Goal: Task Accomplishment & Management: Manage account settings

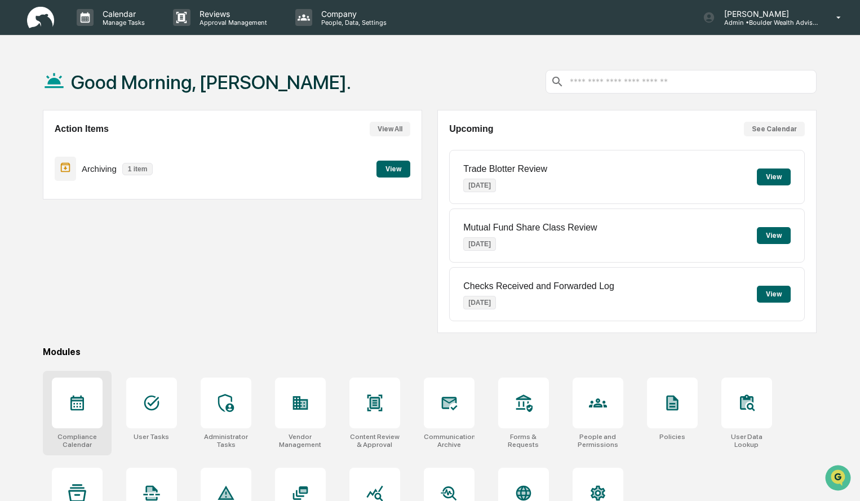
click at [104, 396] on div "Compliance Calendar" at bounding box center [77, 413] width 69 height 84
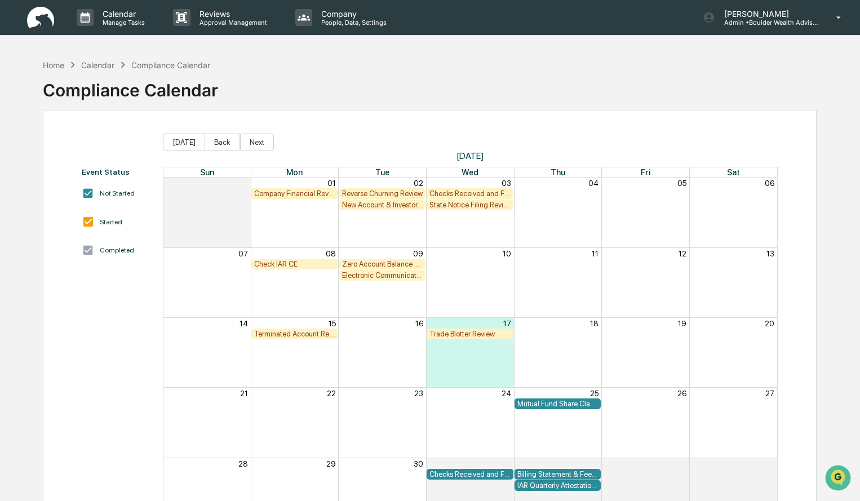
click at [318, 194] on div "Company Financial Review" at bounding box center [294, 193] width 81 height 8
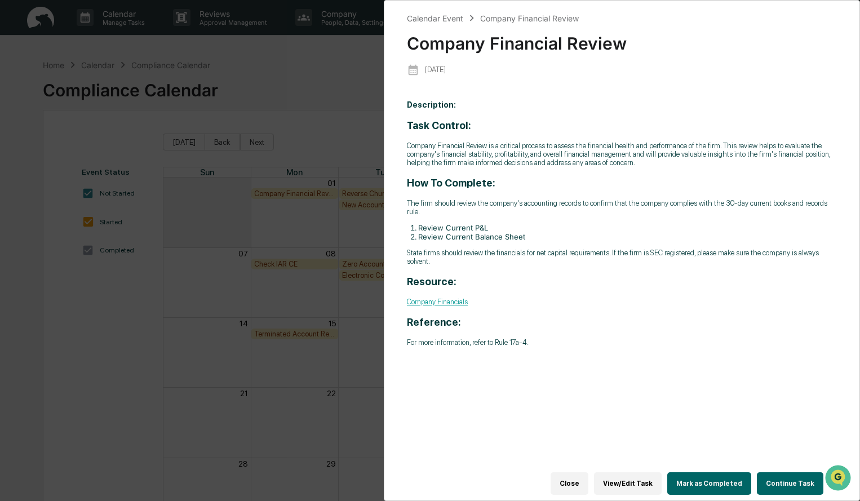
click at [784, 474] on button "Continue Task" at bounding box center [789, 483] width 66 height 23
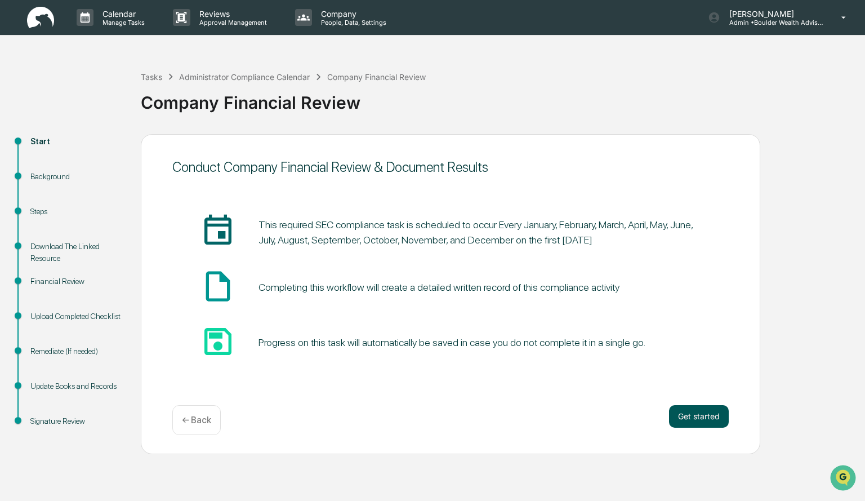
click at [713, 423] on button "Get started" at bounding box center [699, 416] width 60 height 23
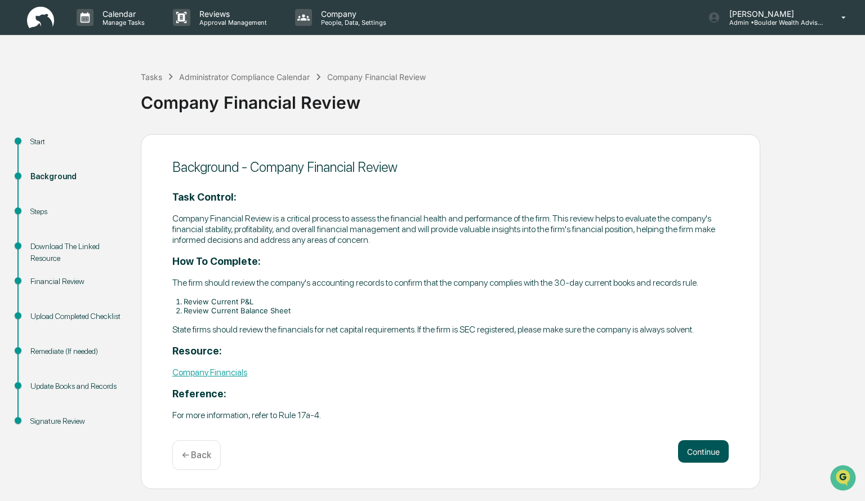
click at [698, 449] on button "Continue" at bounding box center [703, 451] width 51 height 23
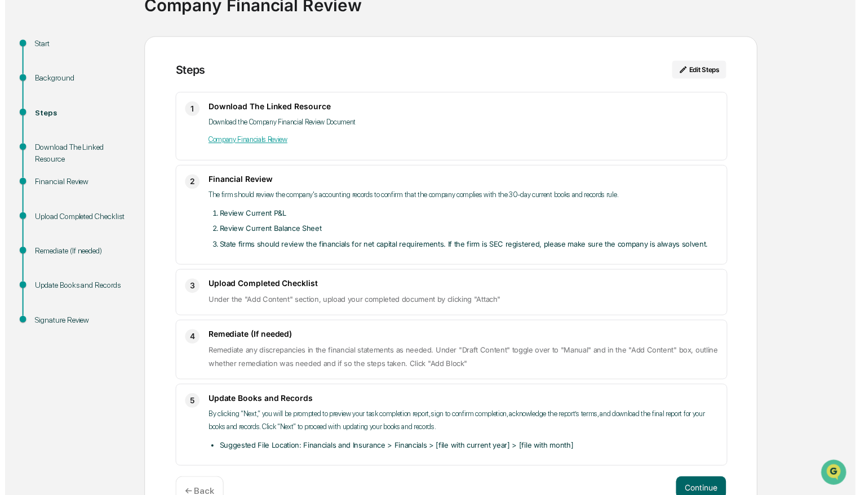
scroll to position [127, 0]
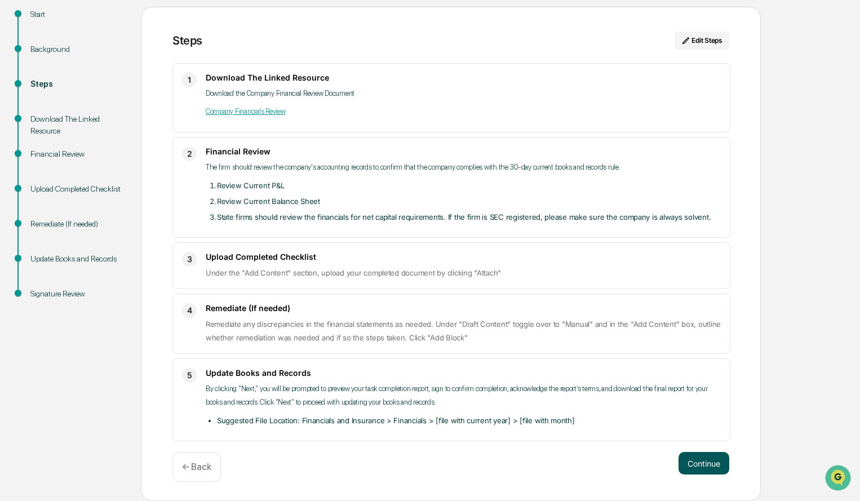
click at [702, 469] on button "Continue" at bounding box center [703, 463] width 51 height 23
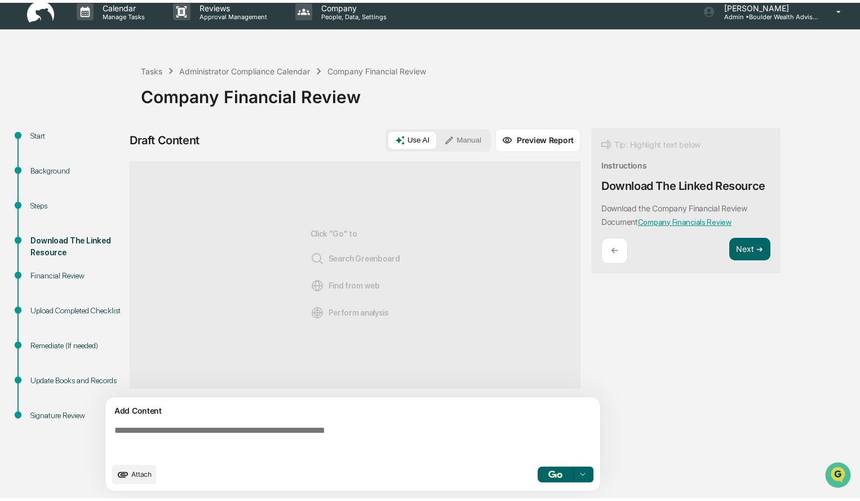
scroll to position [8, 0]
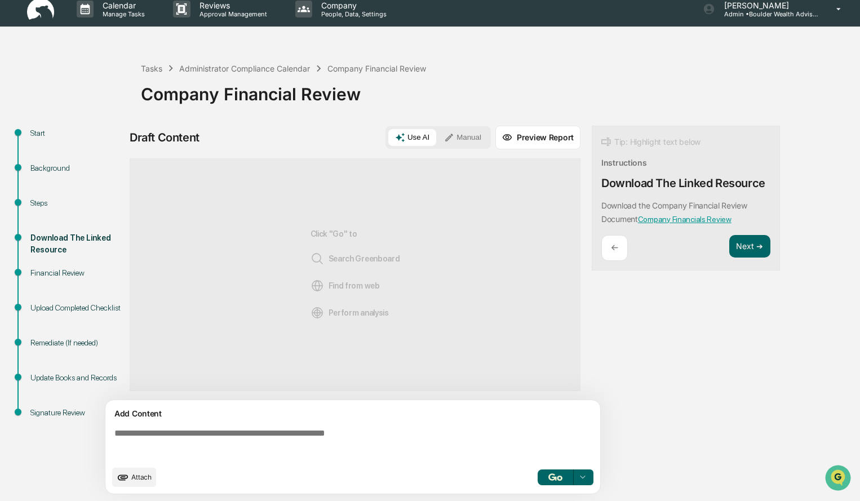
click at [366, 443] on textarea at bounding box center [355, 444] width 490 height 41
click at [456, 140] on button "Manual" at bounding box center [462, 137] width 51 height 17
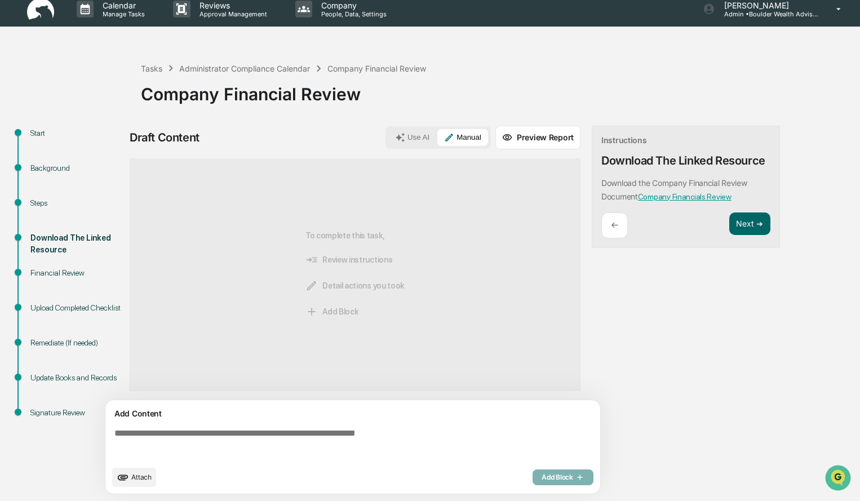
click at [143, 440] on textarea at bounding box center [355, 444] width 490 height 41
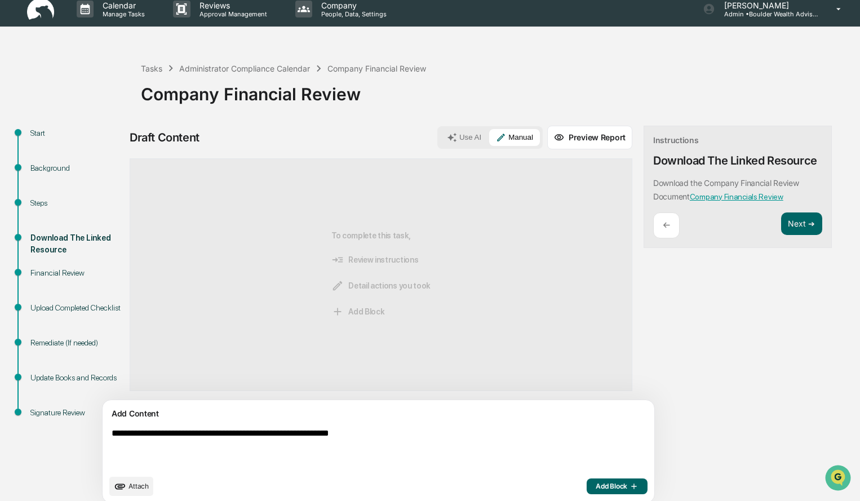
type textarea "**********"
click at [586, 480] on button "Add Block" at bounding box center [616, 486] width 61 height 16
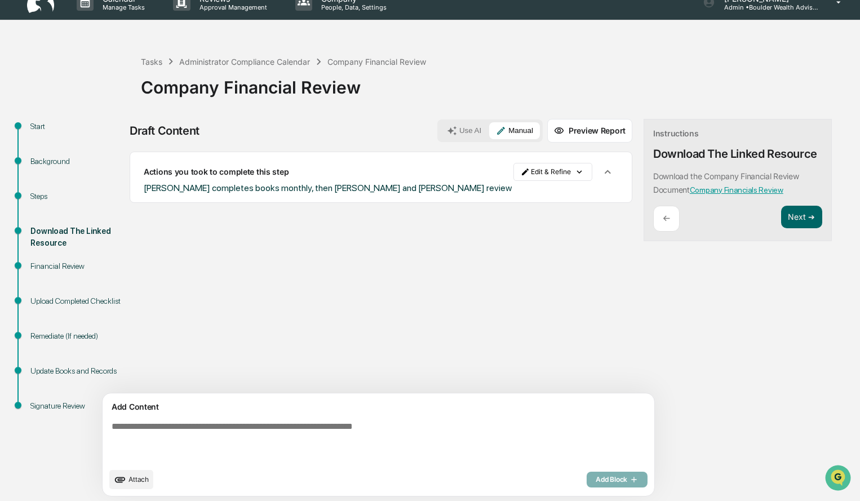
scroll to position [17, 0]
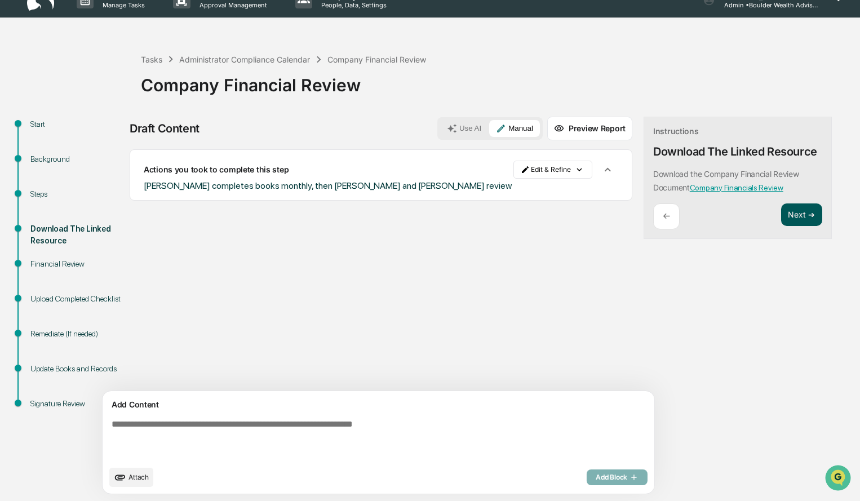
click at [781, 216] on button "Next ➔" at bounding box center [801, 214] width 41 height 23
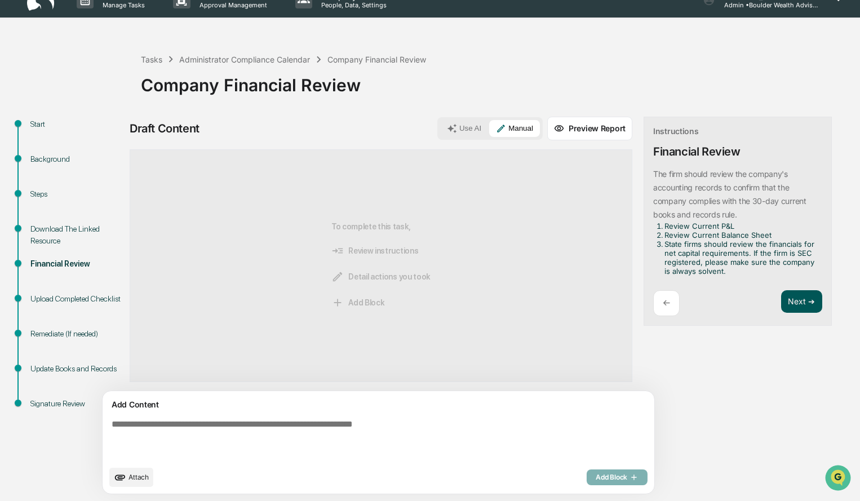
click at [781, 309] on button "Next ➔" at bounding box center [801, 301] width 41 height 23
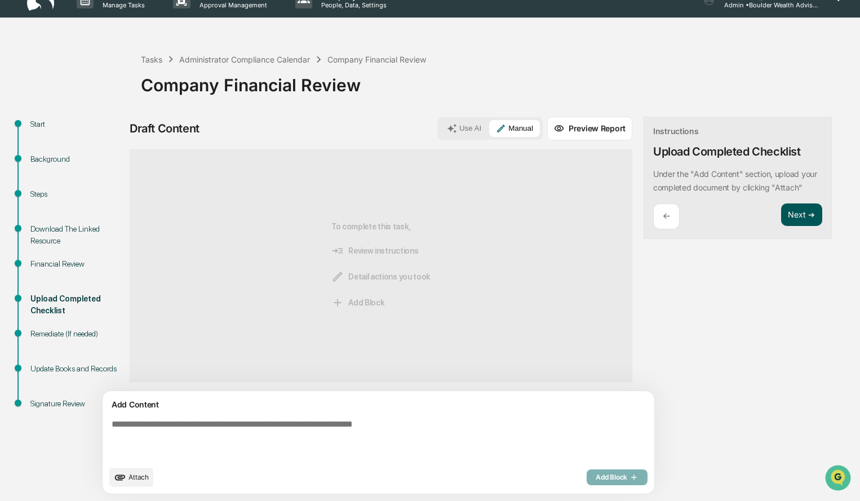
click at [781, 219] on button "Next ➔" at bounding box center [801, 214] width 41 height 23
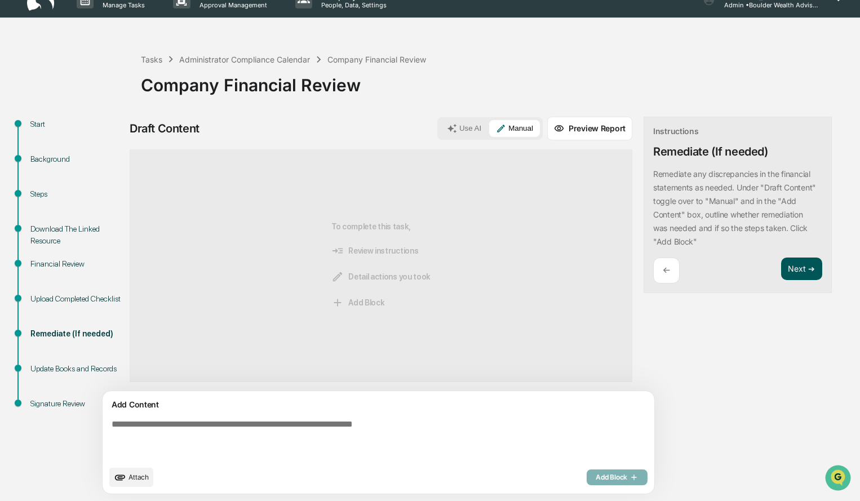
click at [781, 265] on button "Next ➔" at bounding box center [801, 268] width 41 height 23
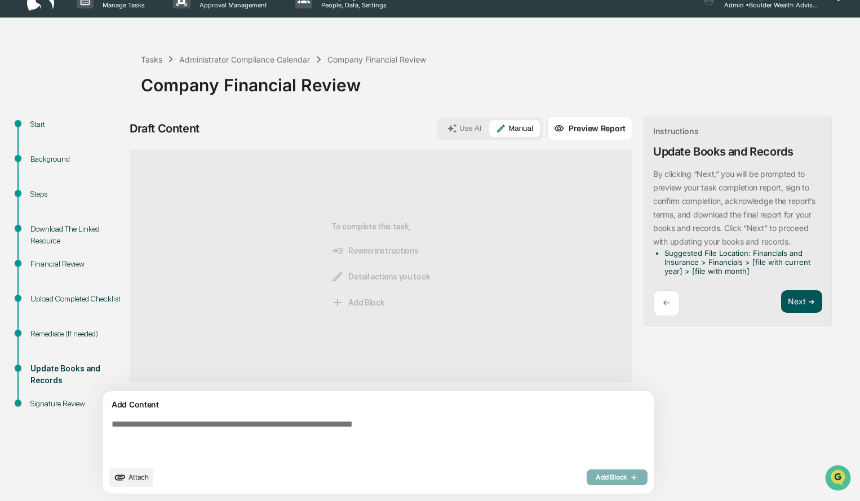
click at [781, 305] on button "Next ➔" at bounding box center [801, 301] width 41 height 23
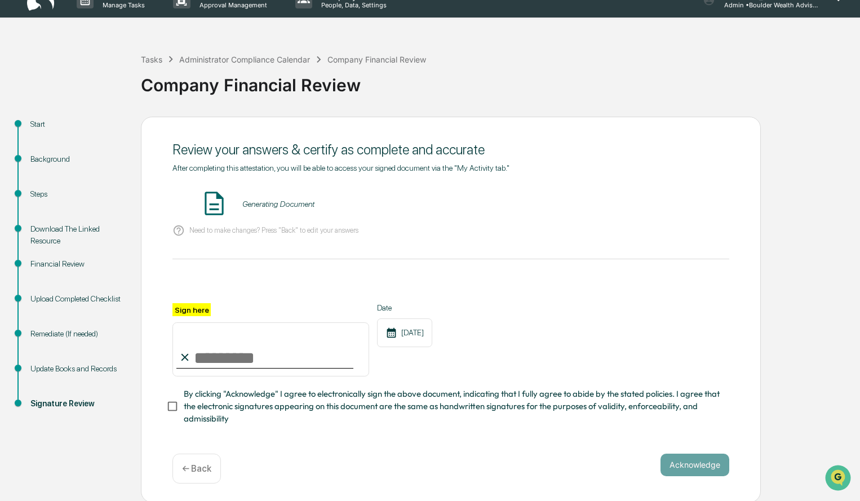
click at [639, 238] on div "Need to make changes? Press "Back" to edit your answers" at bounding box center [450, 230] width 557 height 23
click at [674, 199] on button "VIEW" at bounding box center [664, 203] width 73 height 19
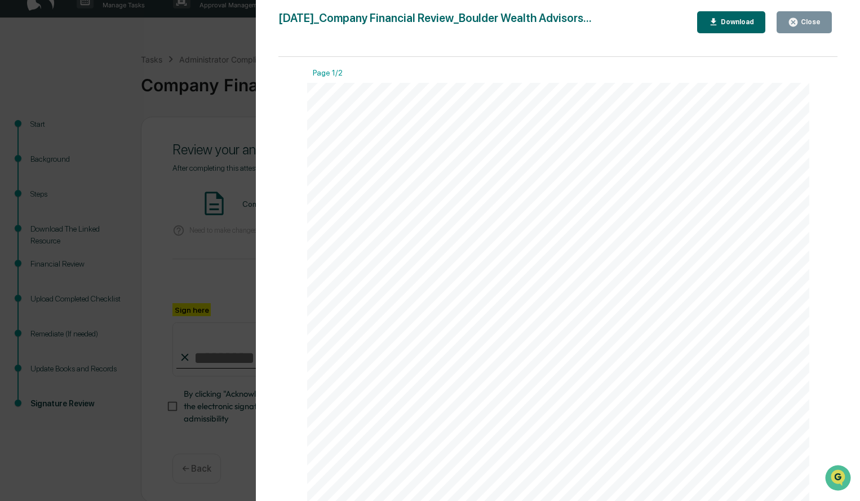
drag, startPoint x: 790, startPoint y: 17, endPoint x: 786, endPoint y: 22, distance: 6.4
click at [786, 21] on button "Close" at bounding box center [803, 22] width 55 height 22
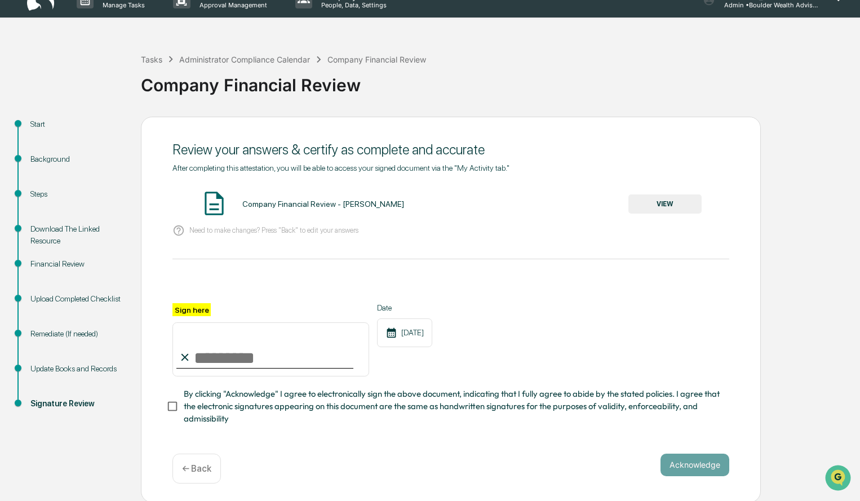
click at [238, 358] on input "Sign here" at bounding box center [270, 349] width 197 height 54
type input "**********"
click at [716, 466] on button "Acknowledge" at bounding box center [694, 464] width 69 height 23
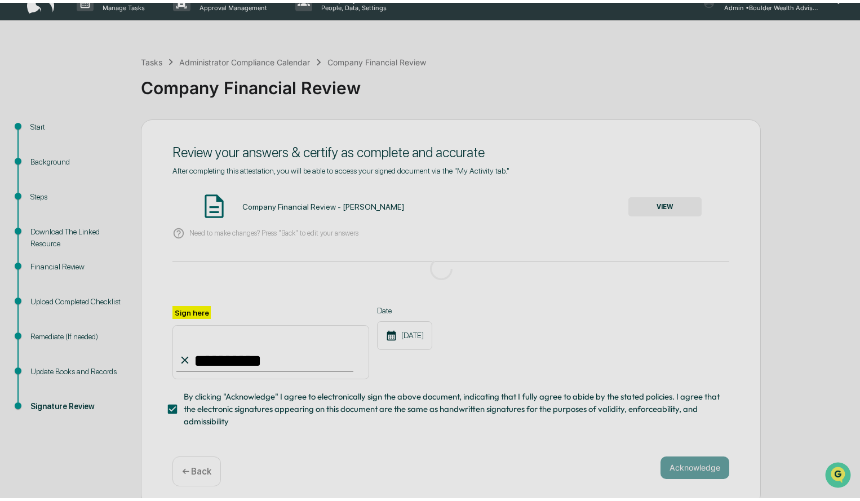
scroll to position [0, 0]
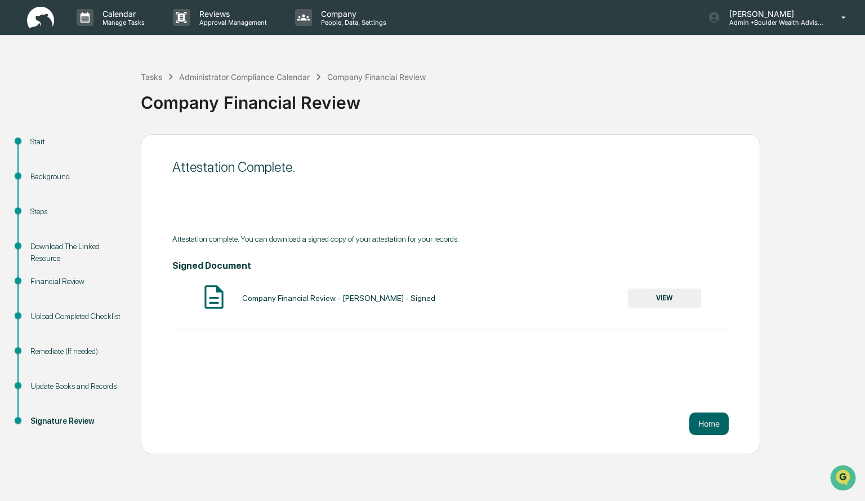
click at [668, 302] on button "VIEW" at bounding box center [664, 297] width 73 height 19
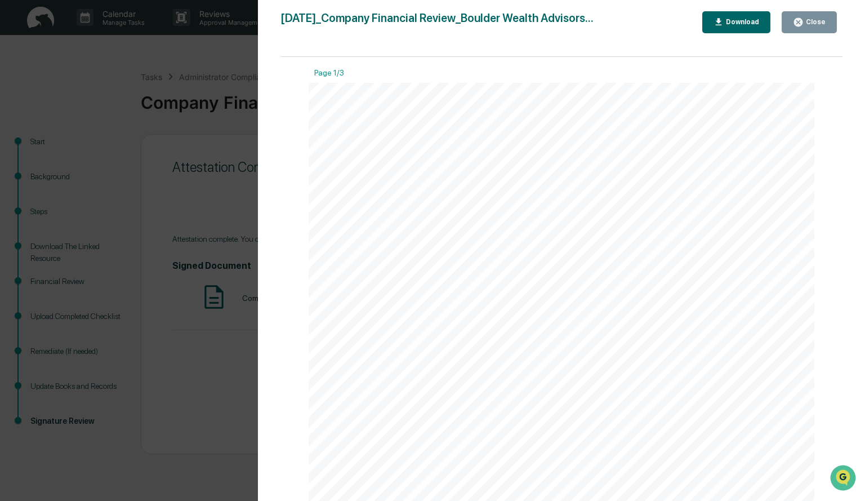
click at [737, 24] on div "Download" at bounding box center [741, 22] width 35 height 8
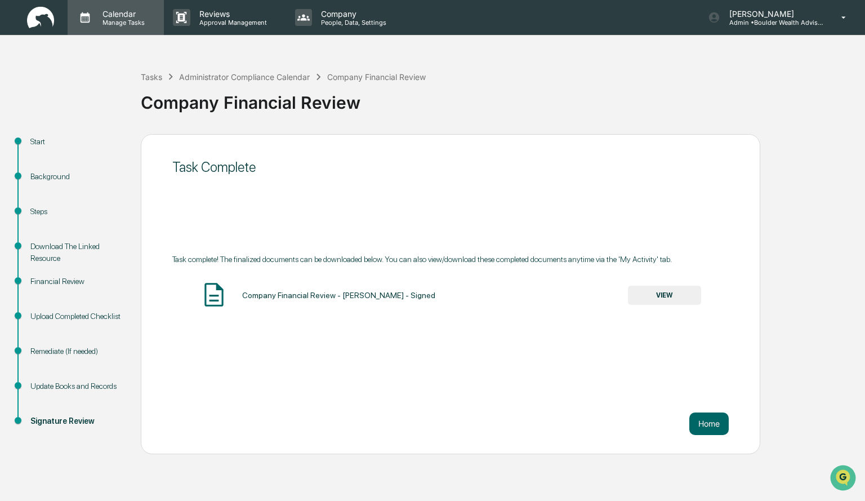
click at [130, 16] on p "Calendar" at bounding box center [122, 14] width 57 height 10
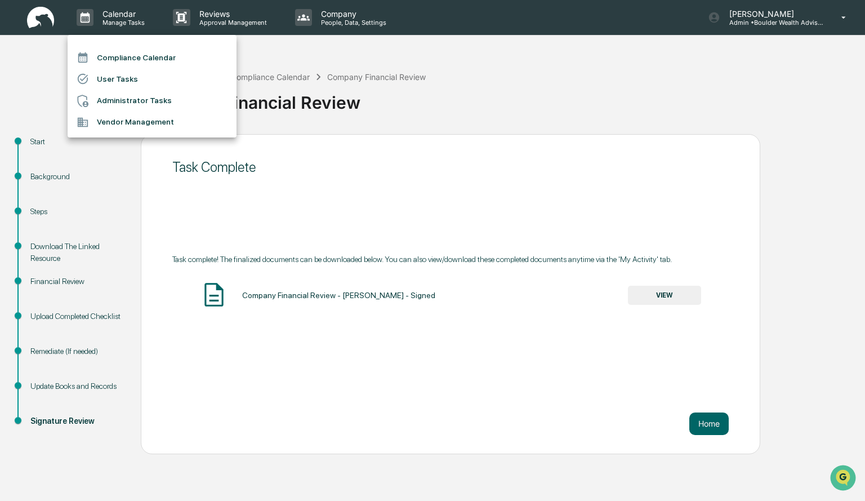
click at [139, 50] on li "Compliance Calendar" at bounding box center [152, 57] width 169 height 21
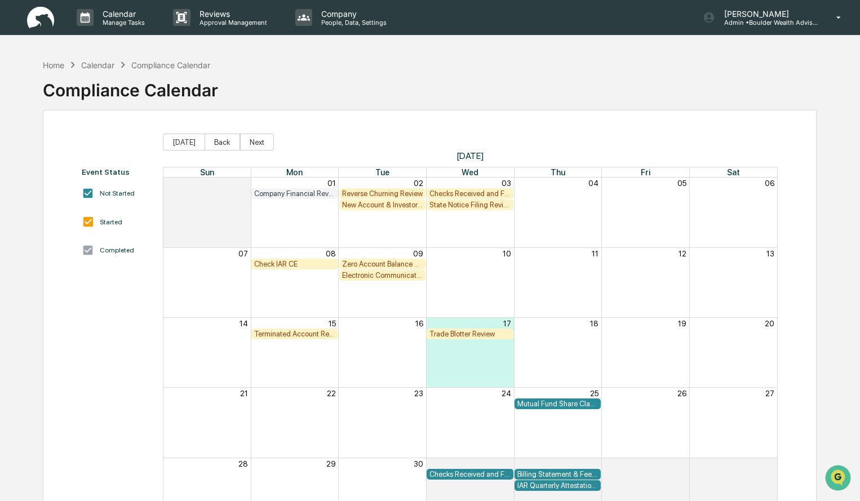
click at [380, 194] on div "Reverse Churning Review" at bounding box center [382, 193] width 81 height 8
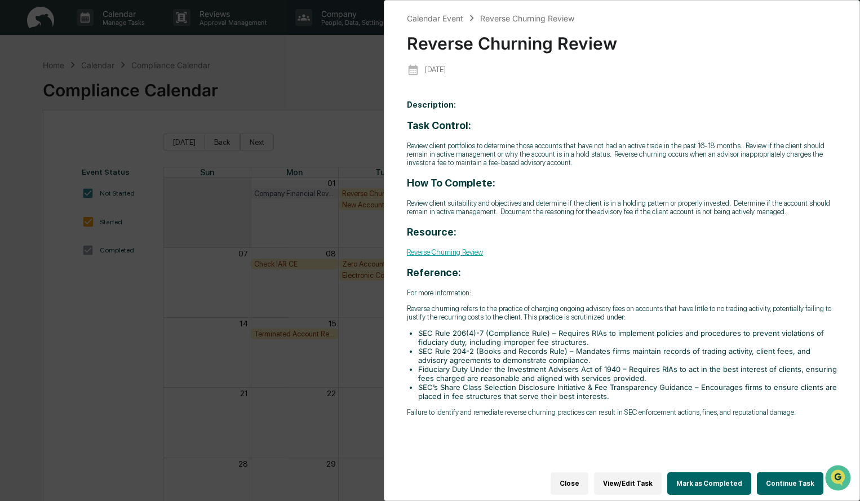
click at [776, 483] on button "Continue Task" at bounding box center [789, 483] width 66 height 23
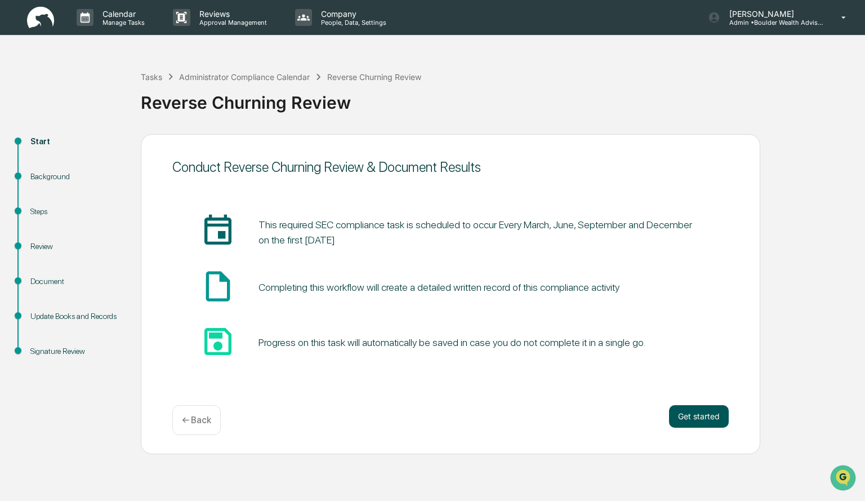
click at [721, 411] on button "Get started" at bounding box center [699, 416] width 60 height 23
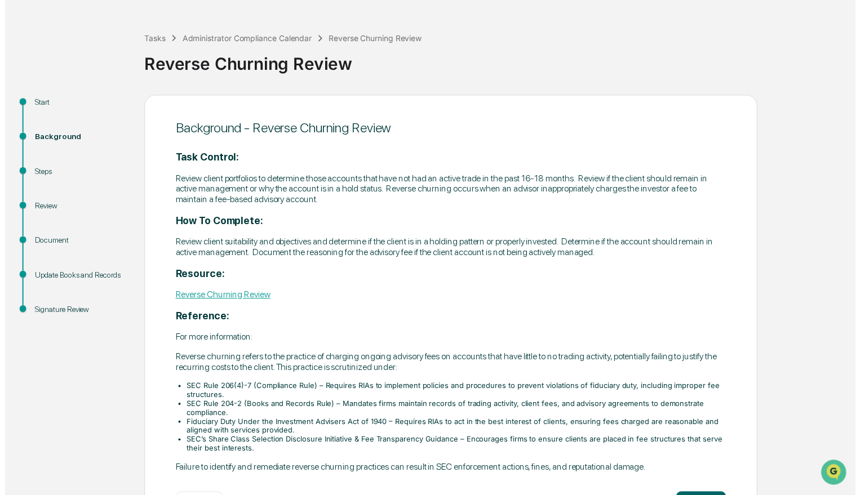
scroll to position [83, 0]
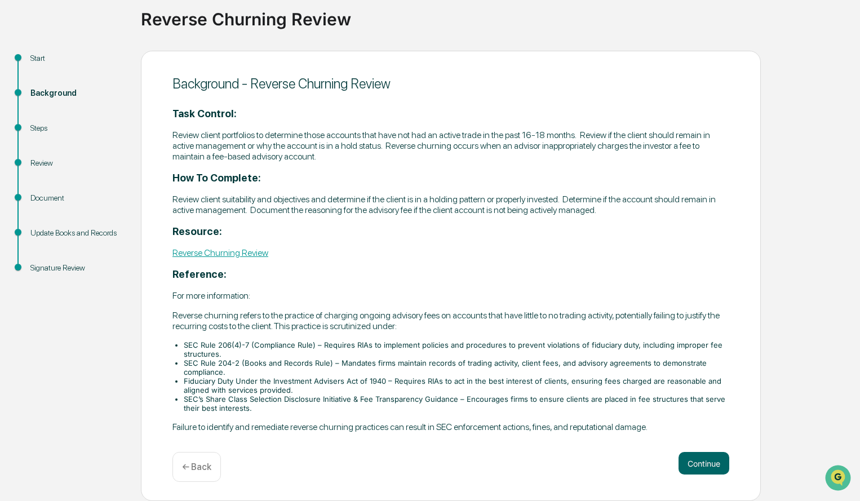
click at [245, 255] on link "Reverse Churning Review" at bounding box center [220, 252] width 96 height 11
click at [199, 468] on p "← Back" at bounding box center [196, 466] width 29 height 11
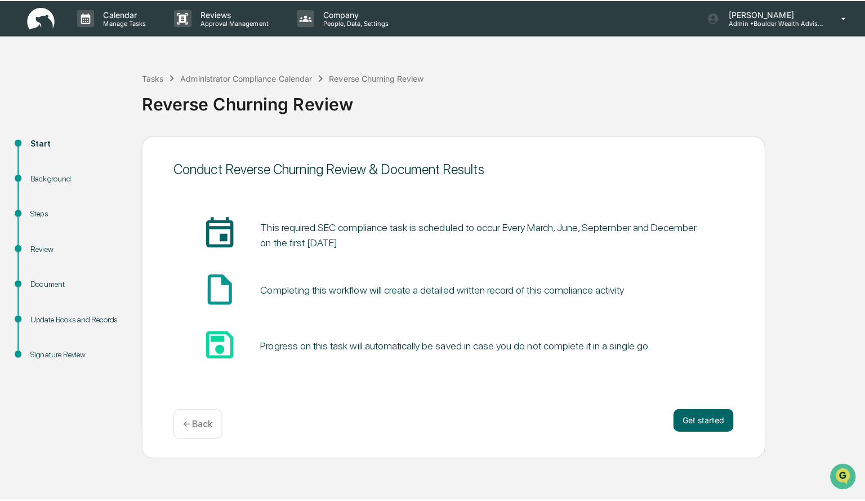
scroll to position [0, 0]
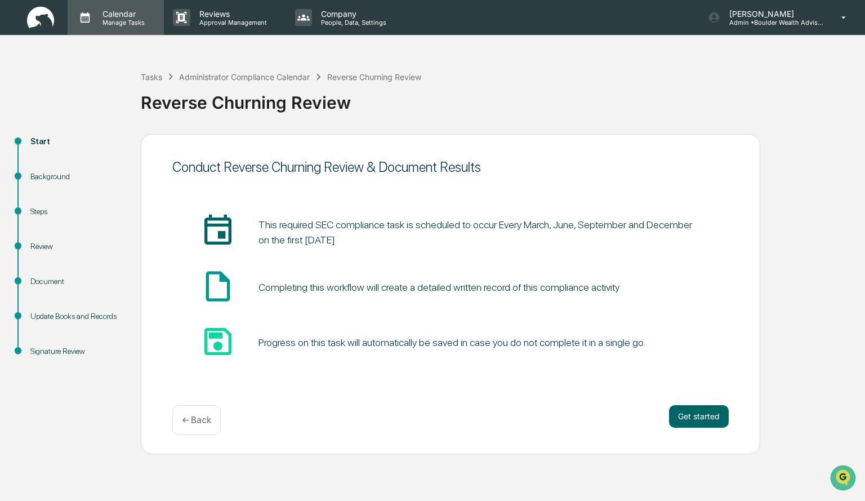
click at [112, 26] on p "Manage Tasks" at bounding box center [122, 23] width 57 height 8
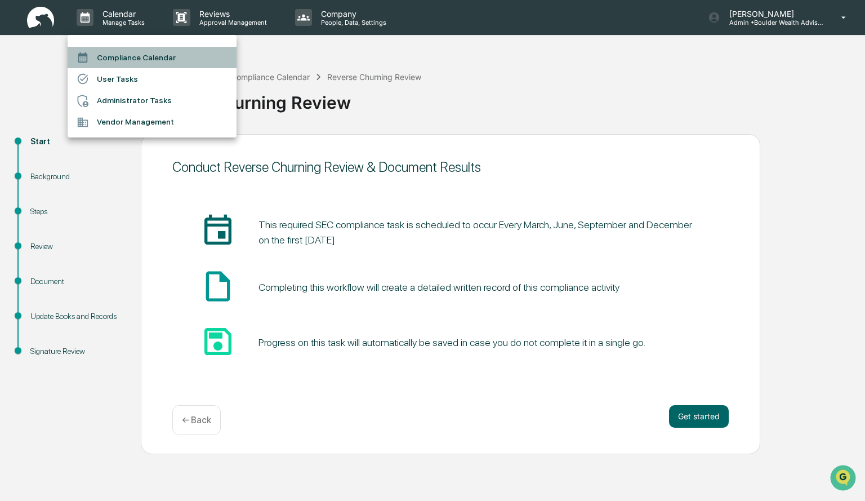
click at [121, 56] on li "Compliance Calendar" at bounding box center [152, 57] width 169 height 21
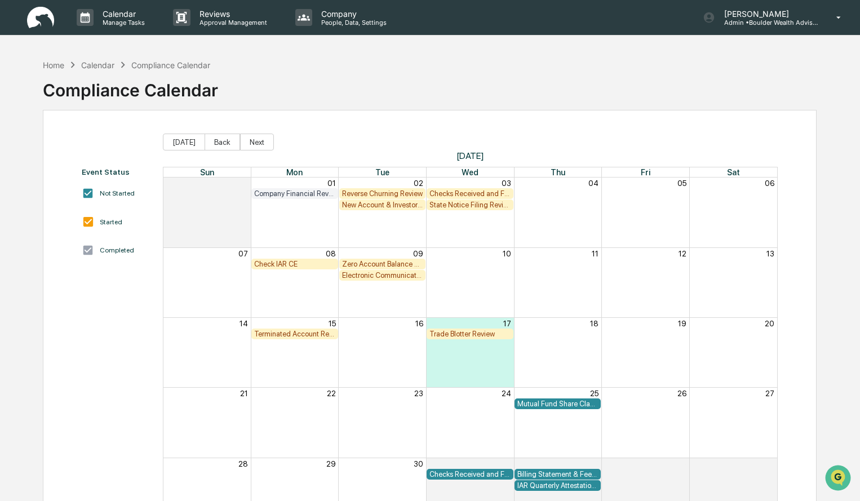
click at [396, 206] on div "New Account & Investor Profile Review" at bounding box center [382, 205] width 81 height 8
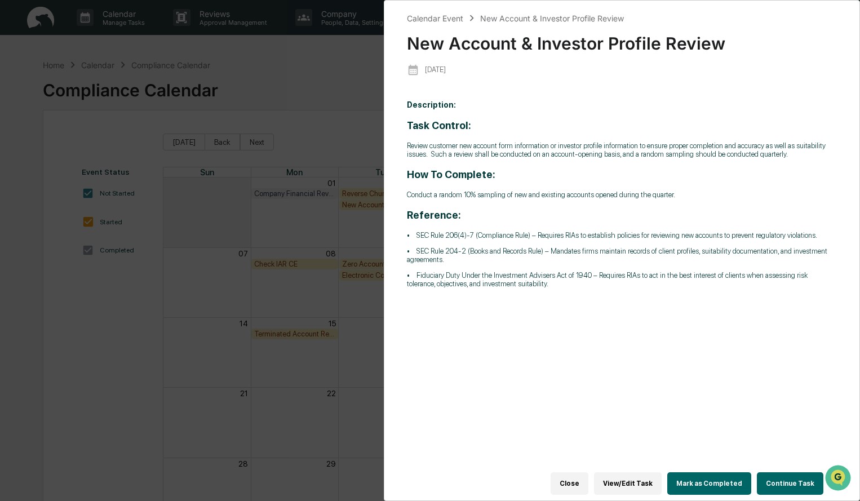
click at [584, 480] on button "Close" at bounding box center [569, 483] width 38 height 23
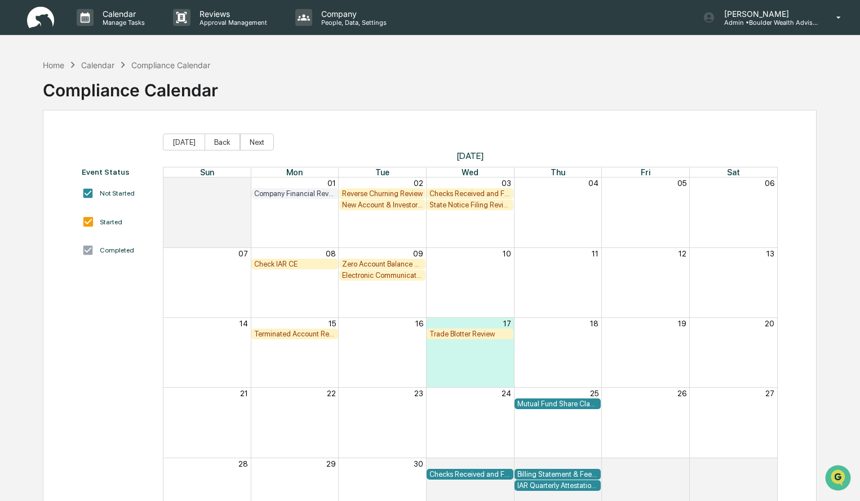
click at [464, 191] on div "Checks Received and Forwarded Log" at bounding box center [469, 193] width 81 height 8
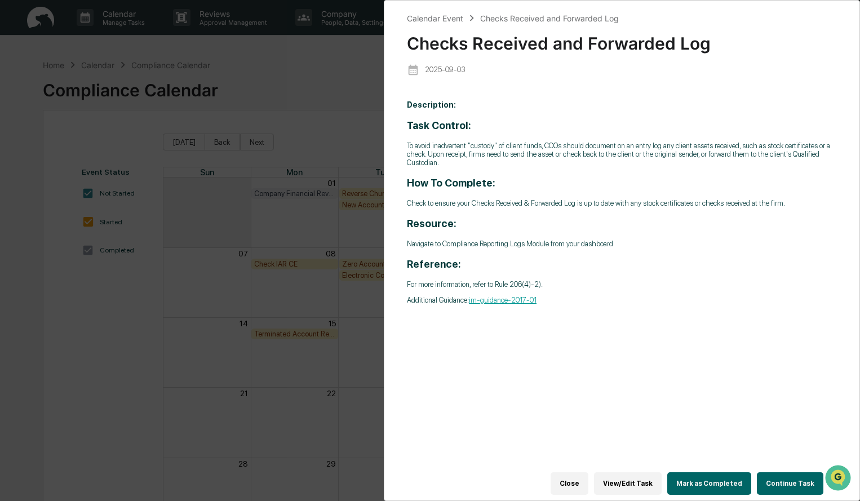
click at [785, 474] on button "Continue Task" at bounding box center [789, 483] width 66 height 23
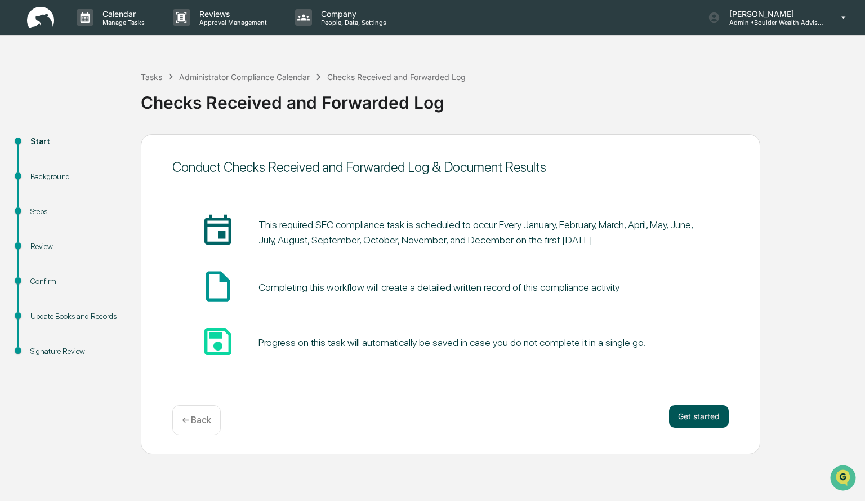
click at [687, 408] on button "Get started" at bounding box center [699, 416] width 60 height 23
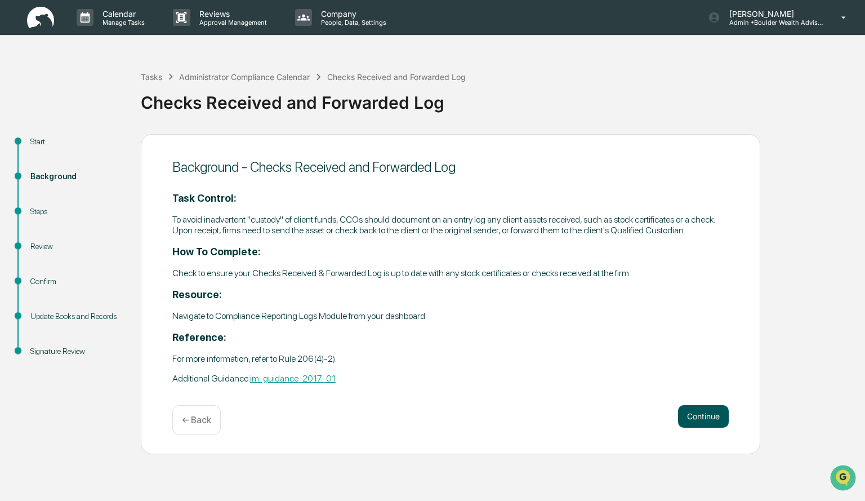
click at [702, 421] on button "Continue" at bounding box center [703, 416] width 51 height 23
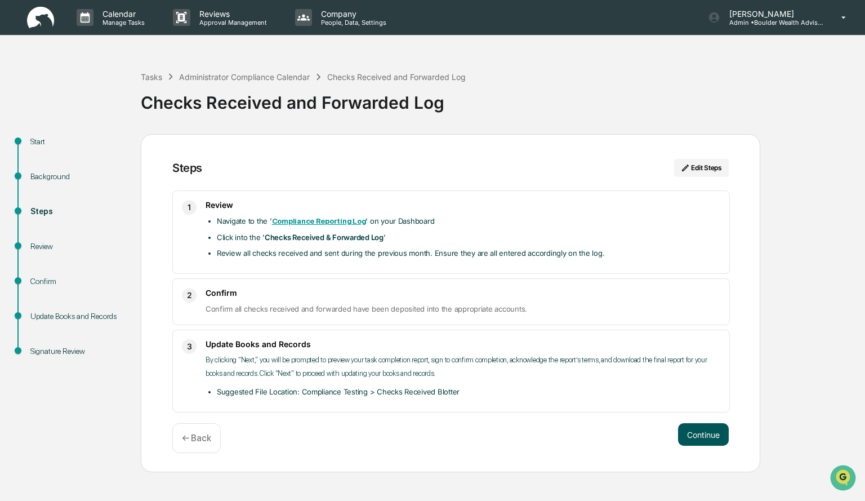
click at [701, 435] on button "Continue" at bounding box center [703, 434] width 51 height 23
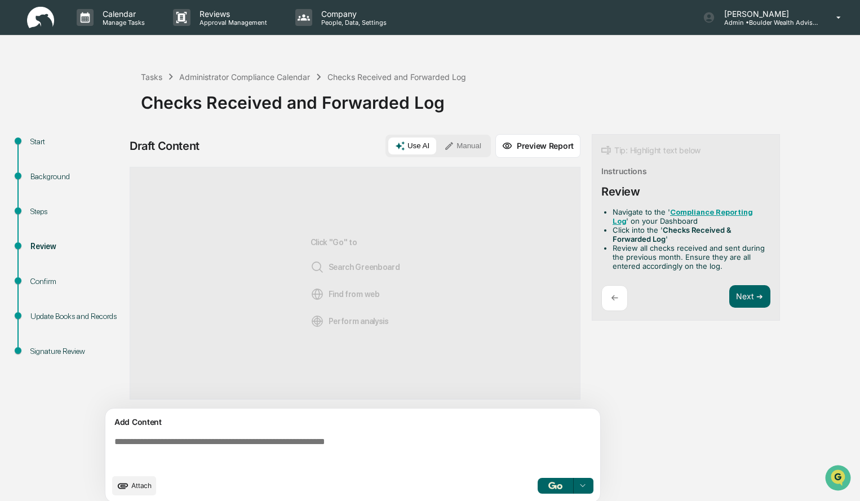
click at [473, 148] on button "Manual" at bounding box center [462, 145] width 51 height 17
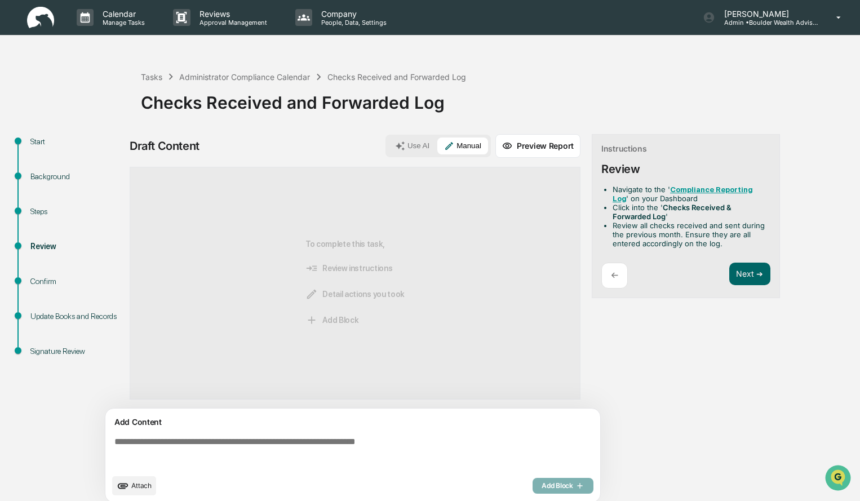
click at [346, 468] on textarea at bounding box center [355, 452] width 490 height 41
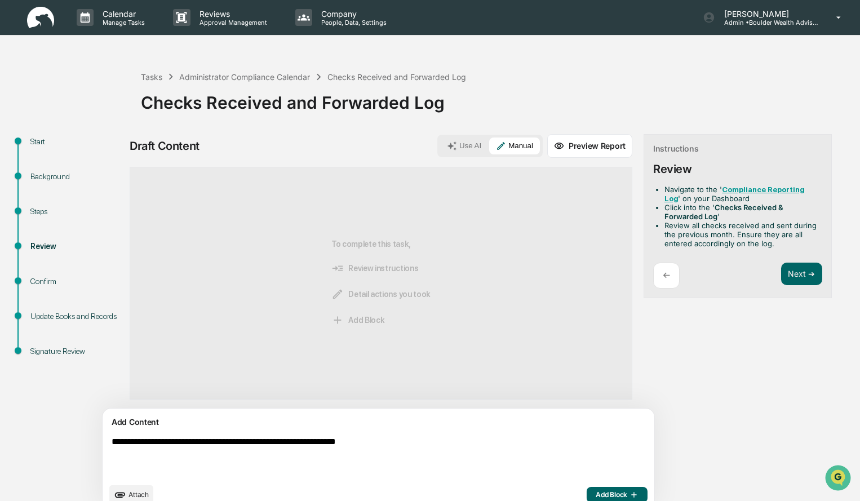
type textarea "**********"
click at [595, 496] on span "Add Block" at bounding box center [616, 494] width 43 height 9
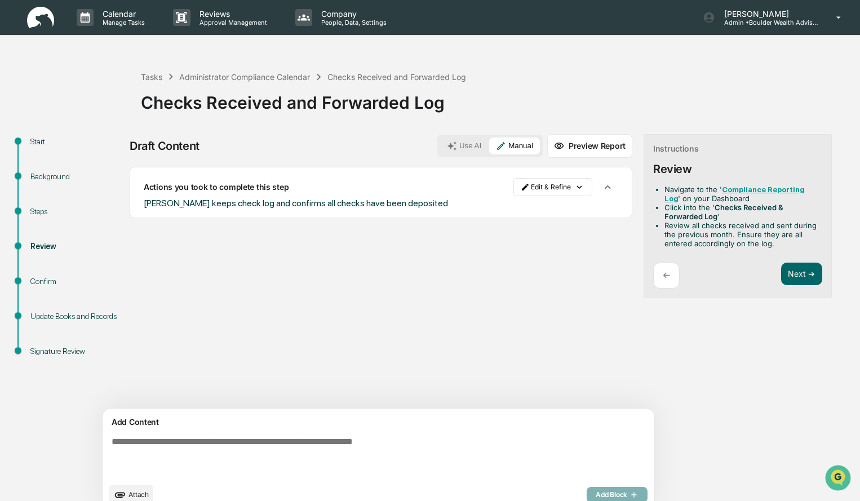
drag, startPoint x: 411, startPoint y: 209, endPoint x: 401, endPoint y: 200, distance: 13.6
click at [401, 200] on div "Actions you took to complete this step Edit & Refine [PERSON_NAME] keeps check …" at bounding box center [381, 192] width 502 height 51
drag, startPoint x: 401, startPoint y: 200, endPoint x: 134, endPoint y: 208, distance: 267.1
click at [134, 208] on div "Actions you took to complete this step Edit & Refine [PERSON_NAME] keeps check …" at bounding box center [381, 192] width 502 height 51
copy span "[PERSON_NAME] keeps check log and confirms all checks have been deposited"
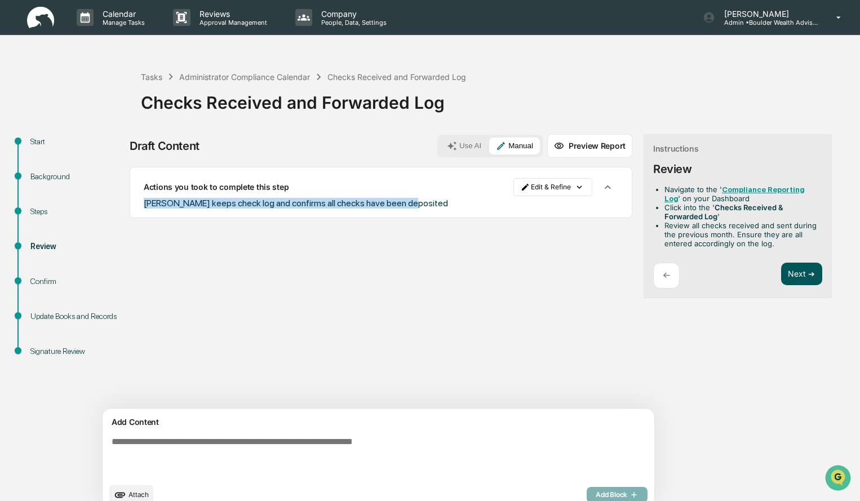
click at [781, 272] on button "Next ➔" at bounding box center [801, 273] width 41 height 23
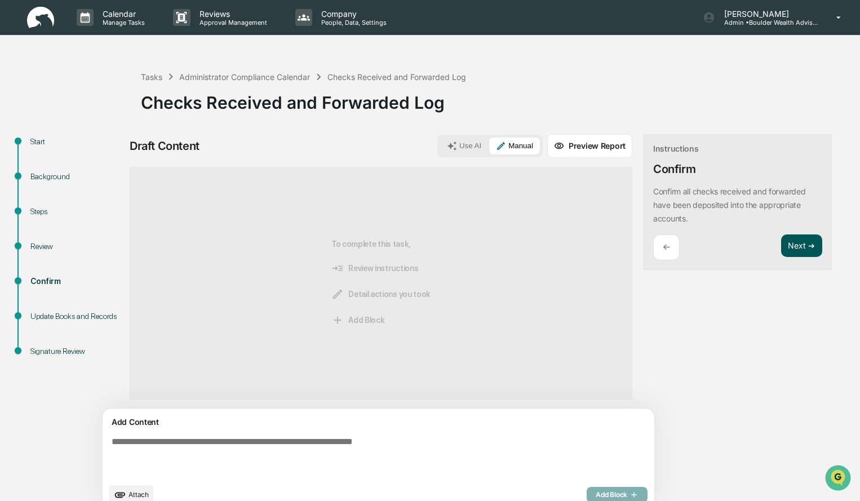
click at [781, 255] on button "Next ➔" at bounding box center [801, 245] width 41 height 23
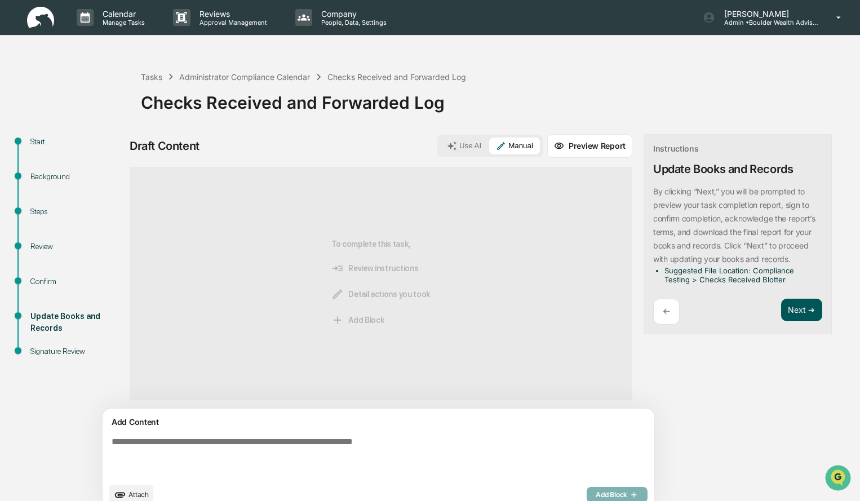
click at [781, 302] on button "Next ➔" at bounding box center [801, 310] width 41 height 23
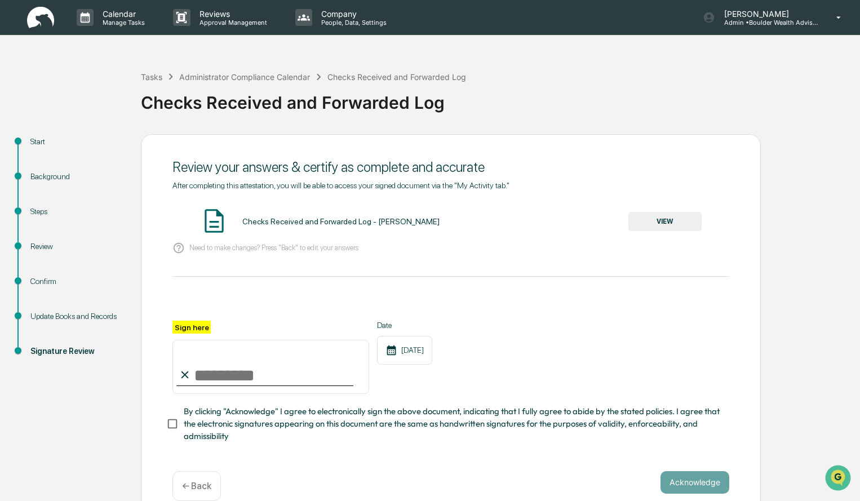
click at [679, 217] on button "VIEW" at bounding box center [664, 221] width 73 height 19
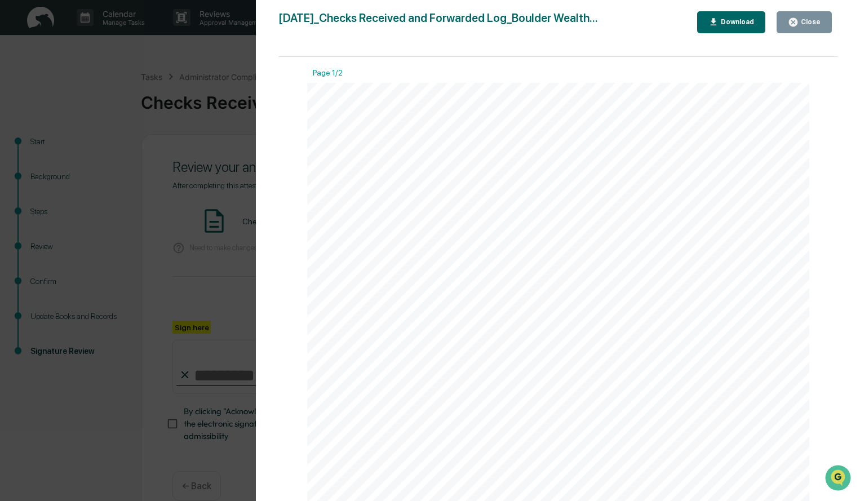
drag, startPoint x: 808, startPoint y: 30, endPoint x: 805, endPoint y: 35, distance: 5.8
click at [805, 35] on div "[DATE]_Checks Received and Forwarded Log_Boulder Wealth... Close Download Page …" at bounding box center [557, 261] width 559 height 501
click at [803, 27] on div "Close" at bounding box center [803, 22] width 33 height 11
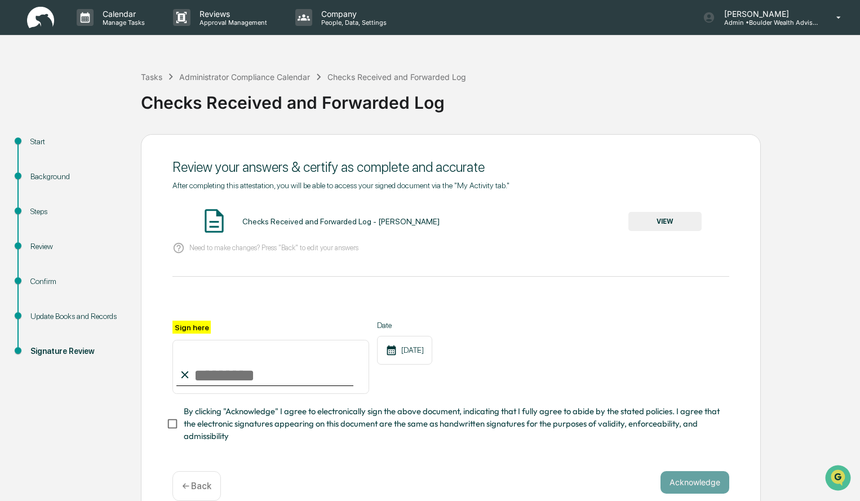
click at [255, 354] on input "Sign here" at bounding box center [270, 367] width 197 height 54
type input "**********"
click at [683, 487] on button "Acknowledge" at bounding box center [694, 482] width 69 height 23
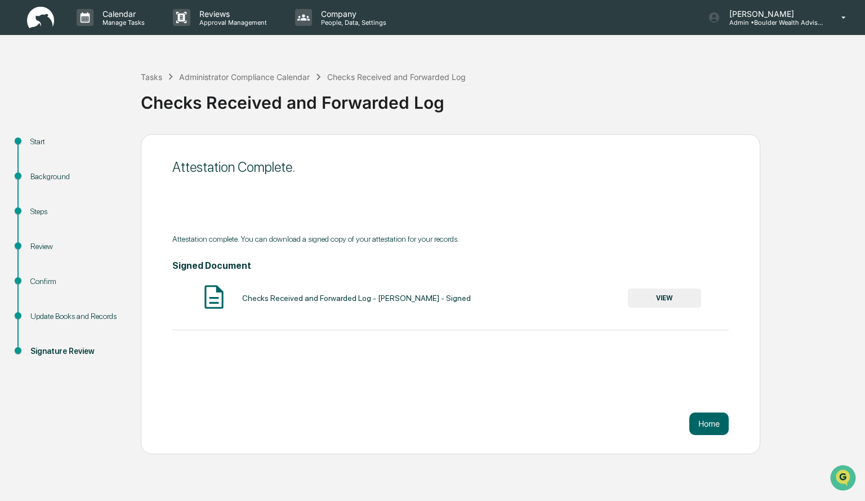
click at [654, 302] on button "VIEW" at bounding box center [664, 297] width 73 height 19
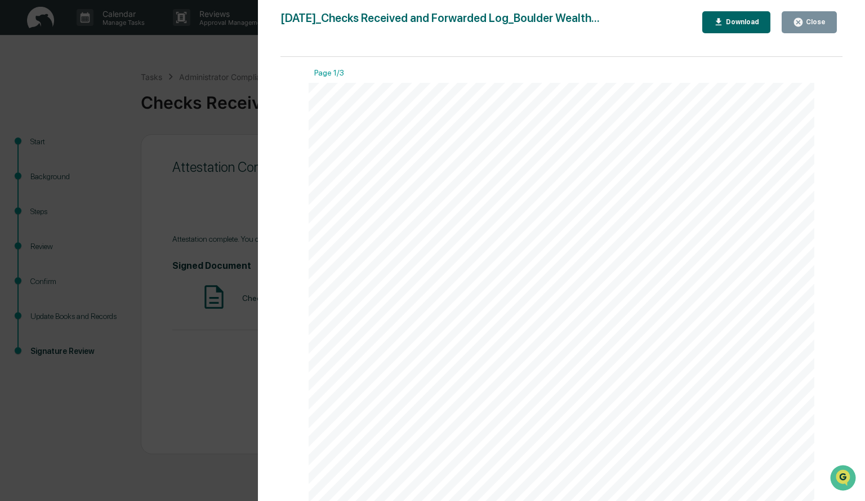
click at [730, 21] on div "Download" at bounding box center [741, 22] width 35 height 8
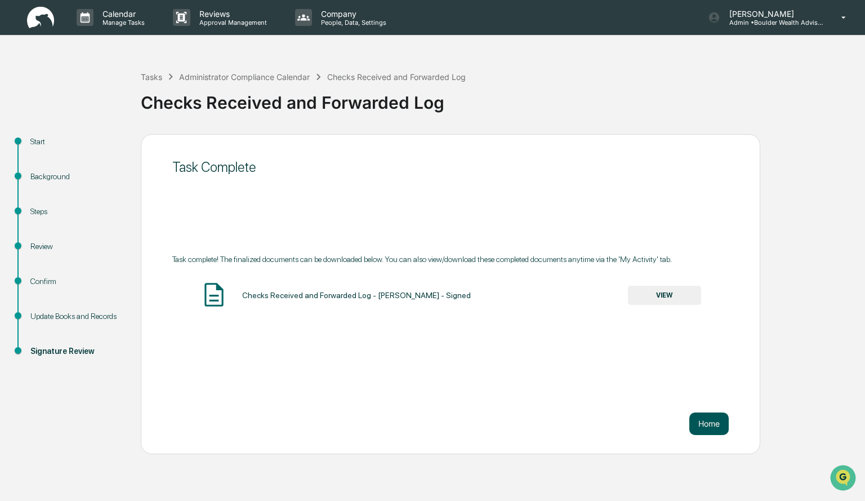
click at [714, 426] on button "Home" at bounding box center [708, 423] width 39 height 23
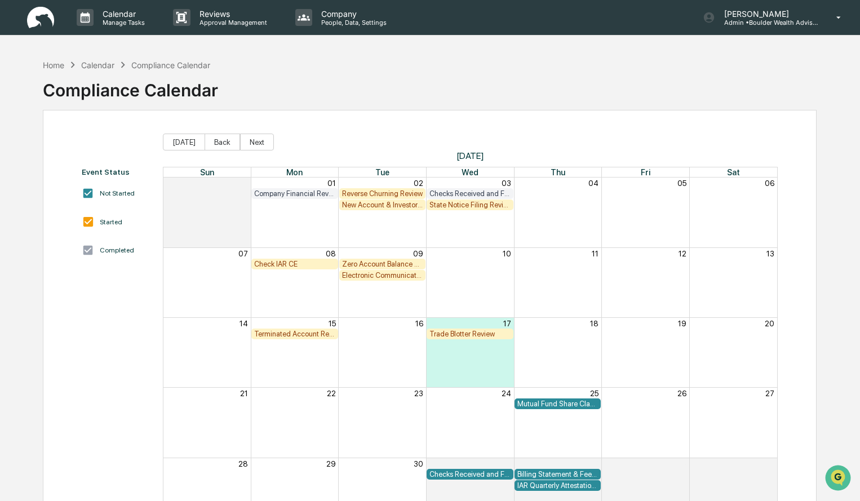
click at [301, 265] on div "Check IAR CE" at bounding box center [294, 264] width 81 height 8
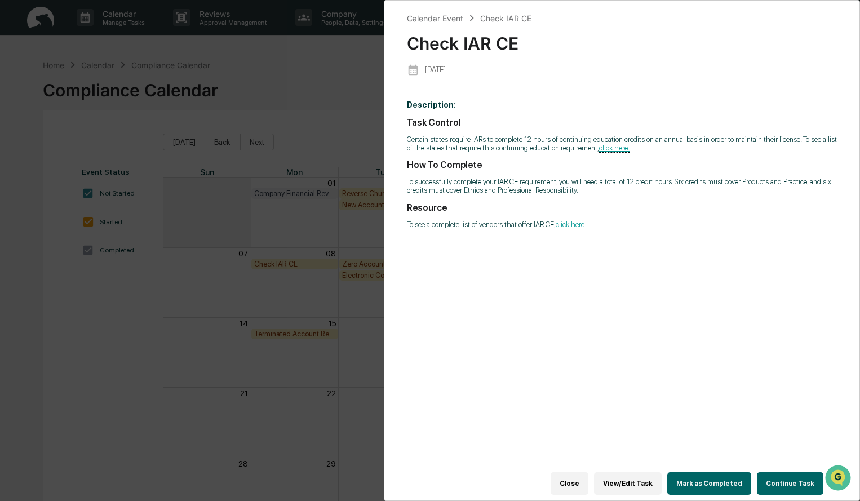
click at [575, 480] on button "Close" at bounding box center [569, 483] width 38 height 23
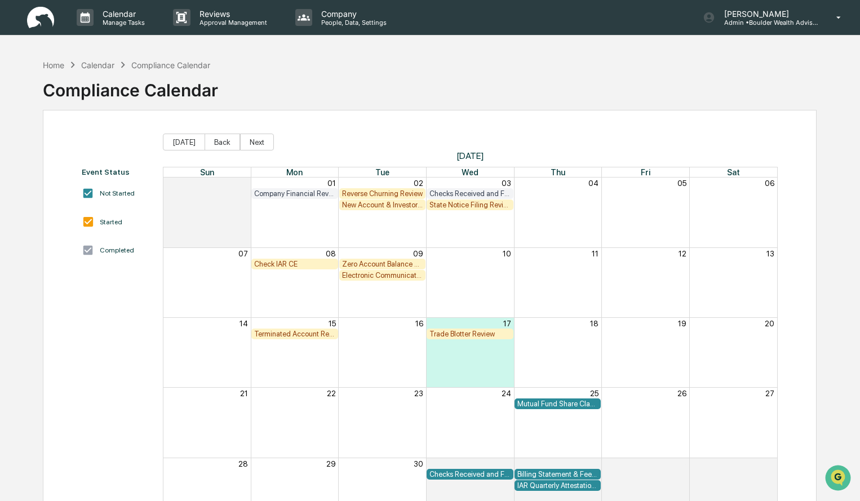
click at [406, 277] on div "Electronic Communication Review" at bounding box center [382, 275] width 81 height 8
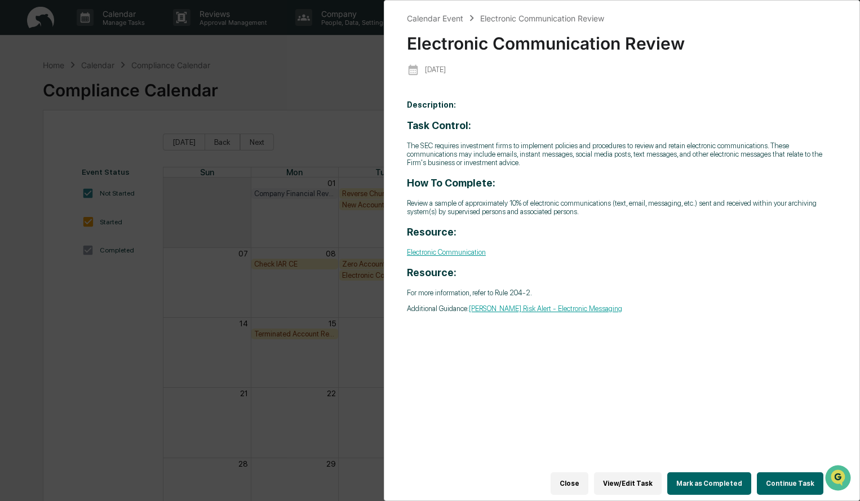
click at [588, 483] on button "Close" at bounding box center [569, 483] width 38 height 23
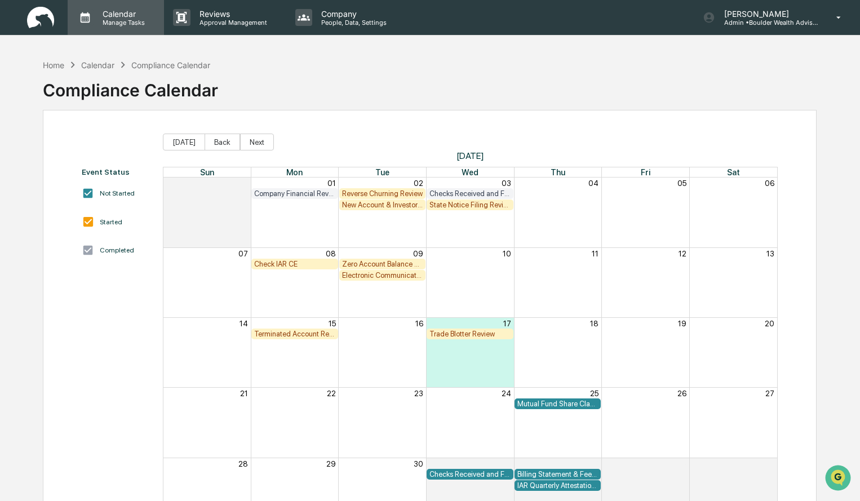
click at [101, 12] on p "Calendar" at bounding box center [122, 14] width 57 height 10
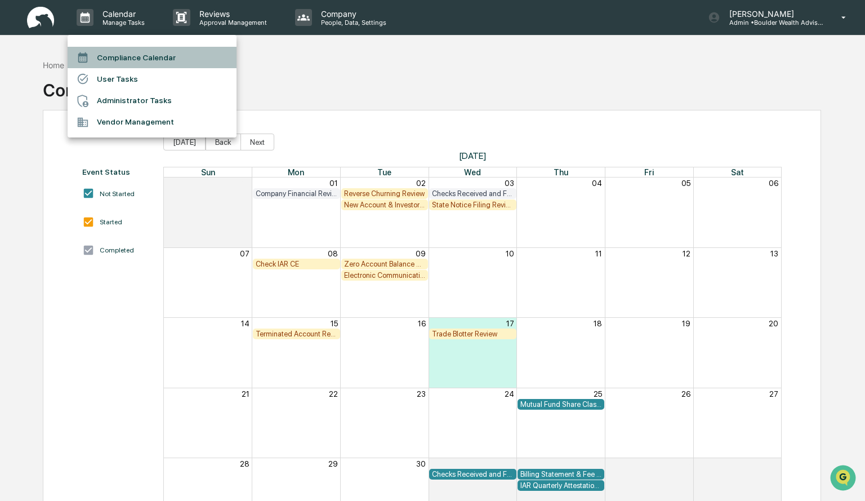
click at [109, 52] on li "Compliance Calendar" at bounding box center [152, 57] width 169 height 21
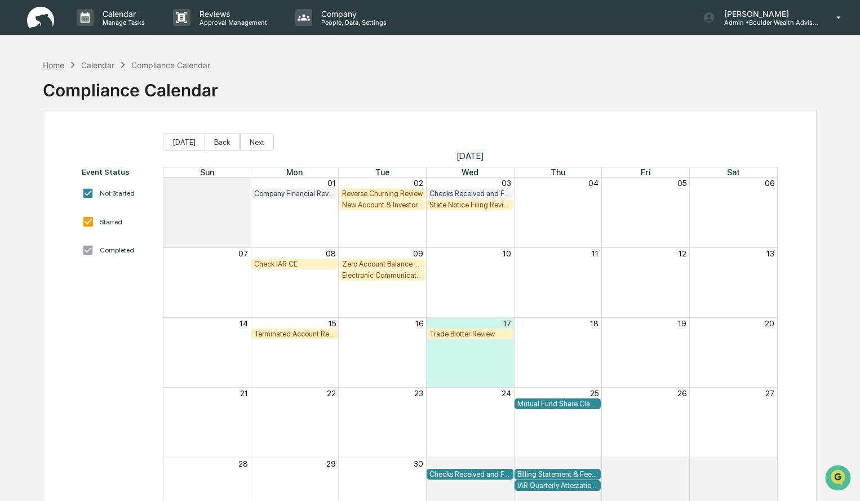
click at [51, 64] on div "Home" at bounding box center [53, 65] width 21 height 10
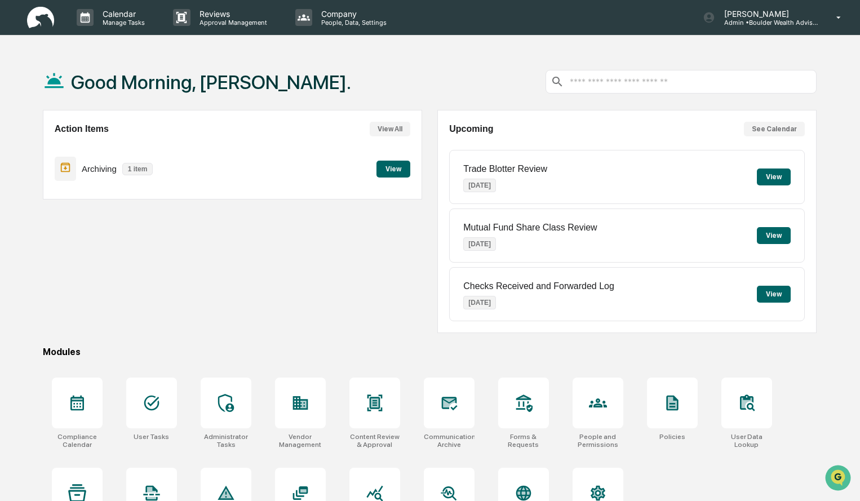
click at [381, 170] on button "View" at bounding box center [393, 169] width 34 height 17
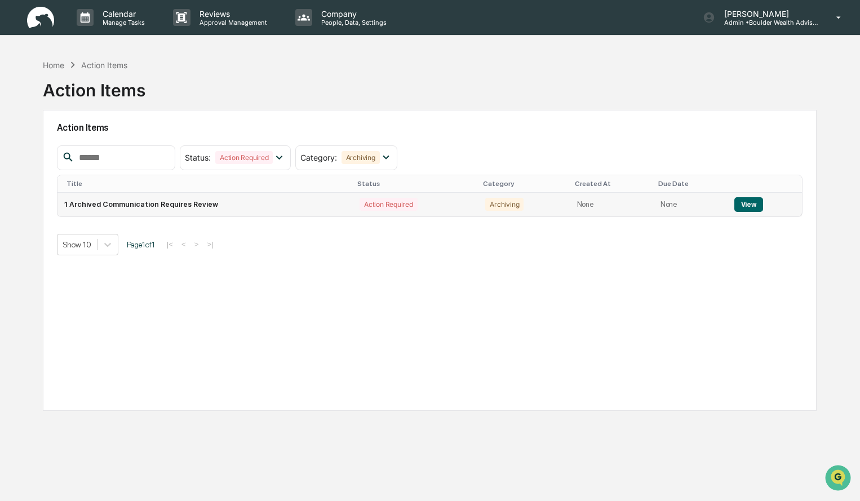
click at [736, 207] on button "View" at bounding box center [748, 204] width 29 height 15
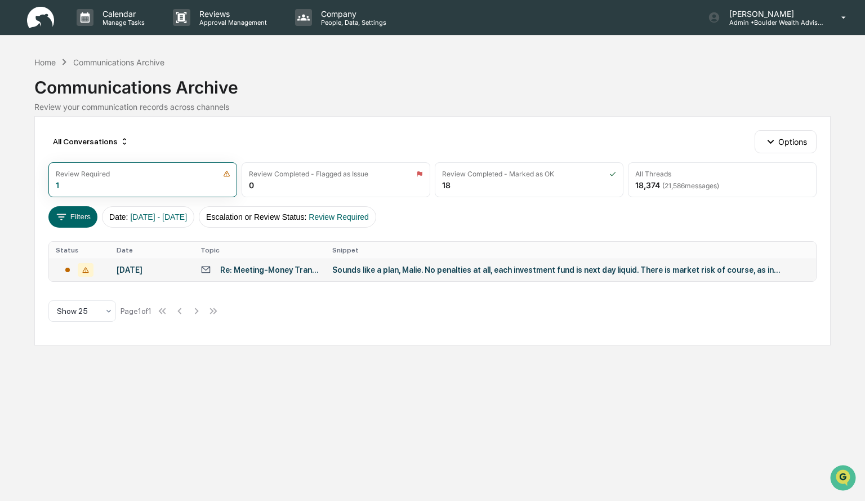
click at [541, 273] on div "Sounds like a plan, Malie. No penalties at all, each investment fund is next da…" at bounding box center [557, 269] width 451 height 9
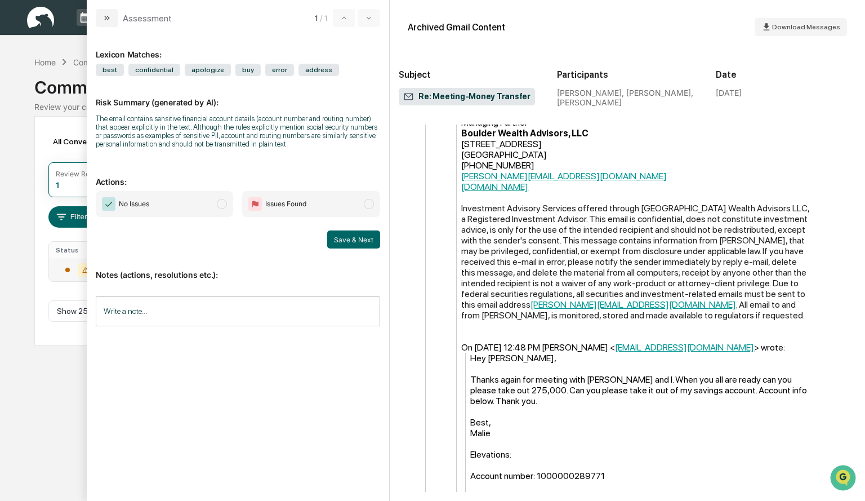
scroll to position [1521, 0]
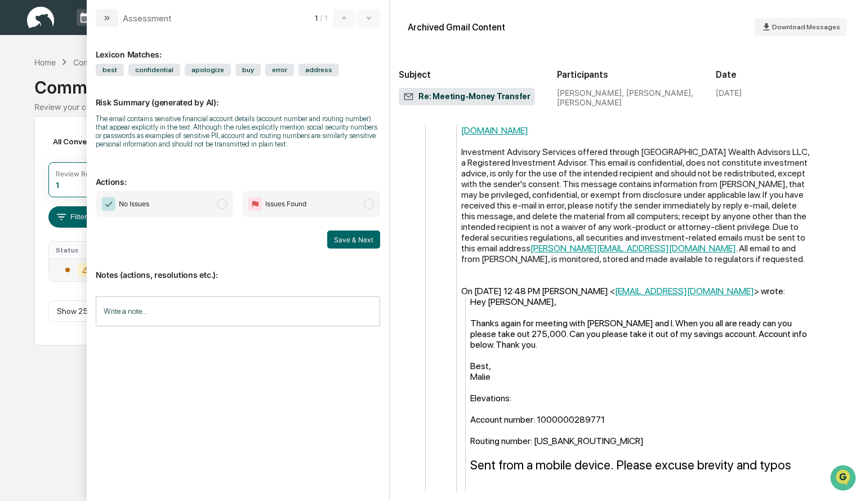
click at [374, 204] on span "modal" at bounding box center [369, 204] width 10 height 10
click at [226, 208] on span "No Issues" at bounding box center [165, 204] width 138 height 26
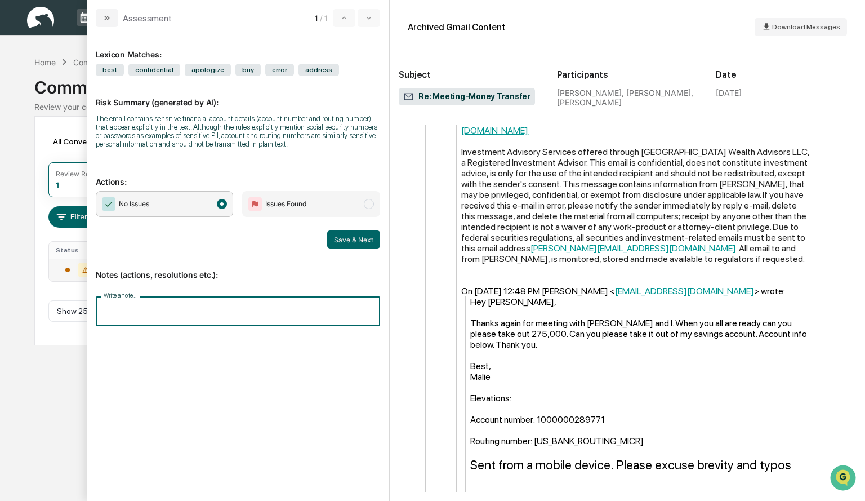
click at [253, 300] on input "Write a note..." at bounding box center [238, 311] width 285 height 30
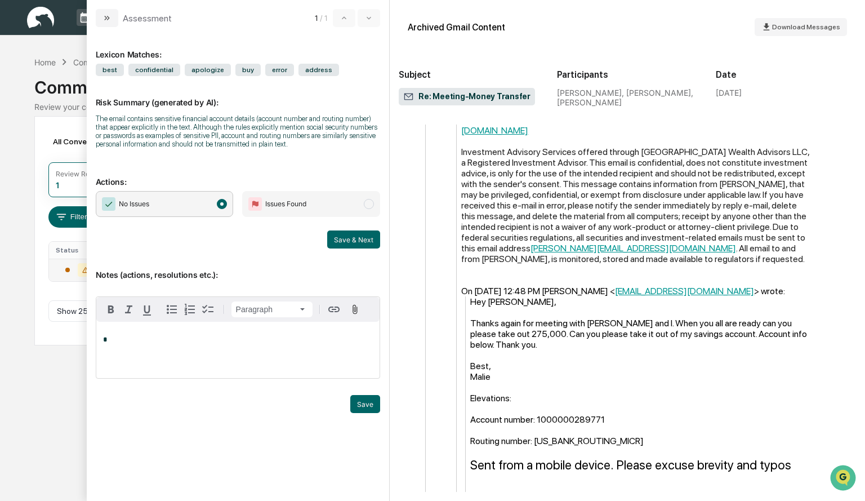
click at [253, 300] on div "Paragraph" at bounding box center [238, 309] width 284 height 25
click at [243, 344] on p "*" at bounding box center [238, 340] width 270 height 8
click at [373, 407] on button "Save" at bounding box center [365, 404] width 30 height 18
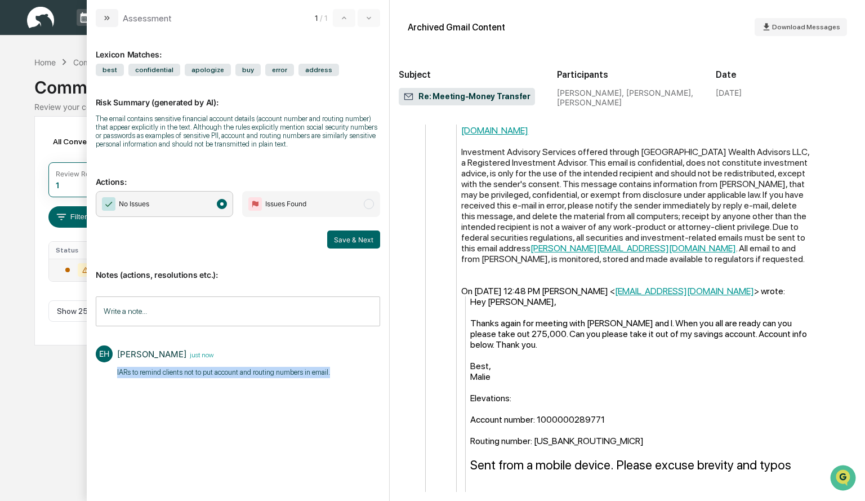
drag, startPoint x: 337, startPoint y: 374, endPoint x: 116, endPoint y: 374, distance: 220.8
click at [116, 374] on div "EH [PERSON_NAME] just now ​IARs to remind clients not to put account and routin…" at bounding box center [238, 361] width 285 height 42
copy p "​IARs to remind clients not to put account and routing numbers in email."
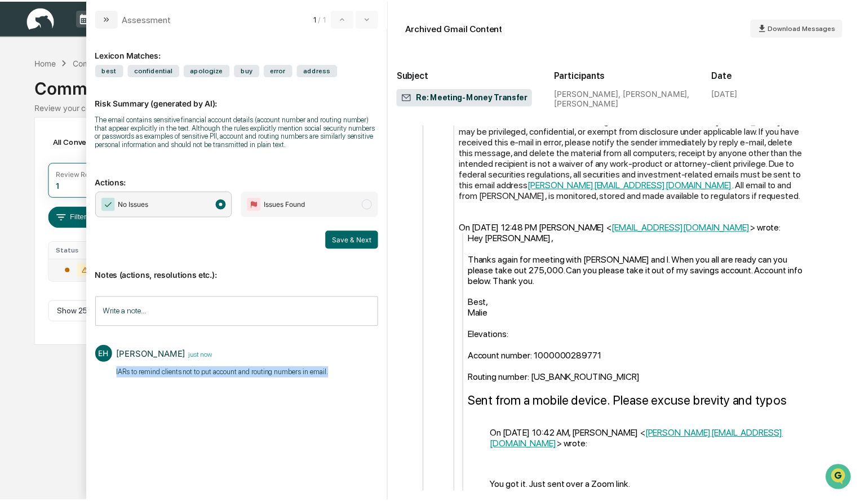
scroll to position [1577, 0]
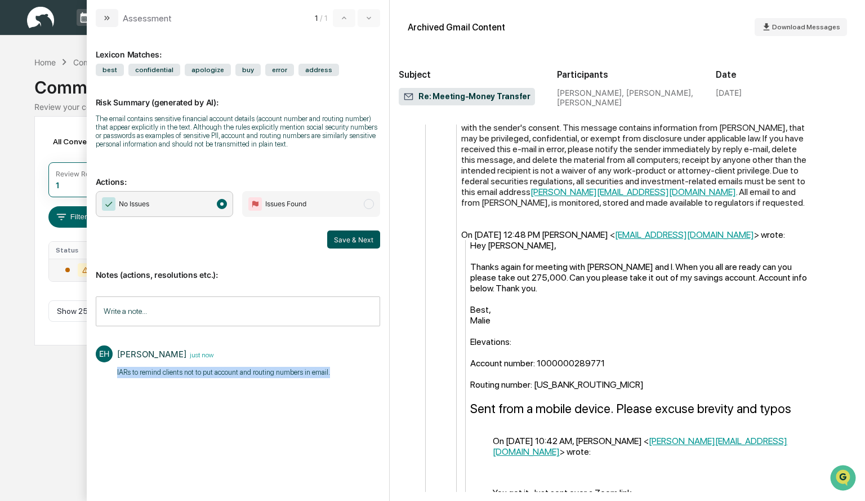
click at [360, 242] on button "Save & Next" at bounding box center [353, 239] width 53 height 18
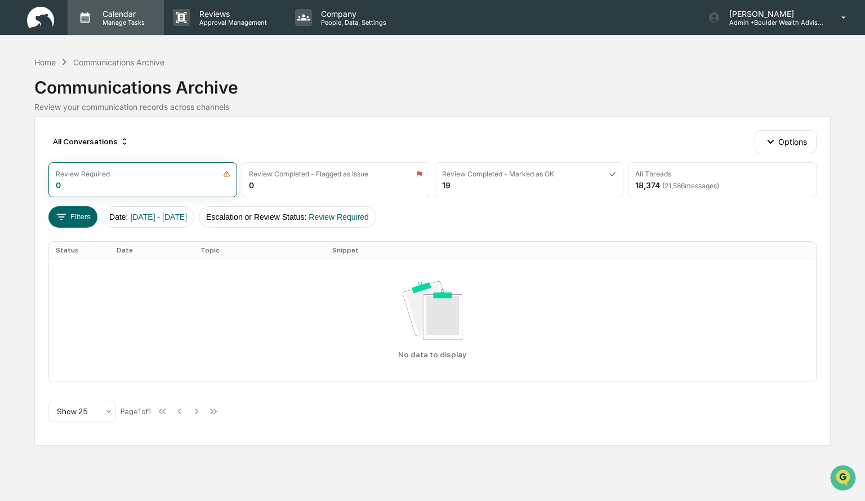
click at [114, 28] on div "Calendar Manage Tasks" at bounding box center [116, 17] width 96 height 35
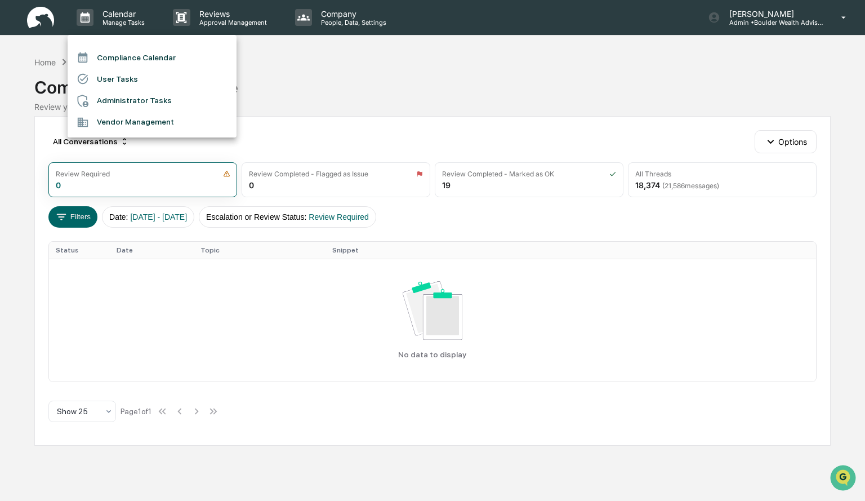
click at [149, 59] on li "Compliance Calendar" at bounding box center [152, 57] width 169 height 21
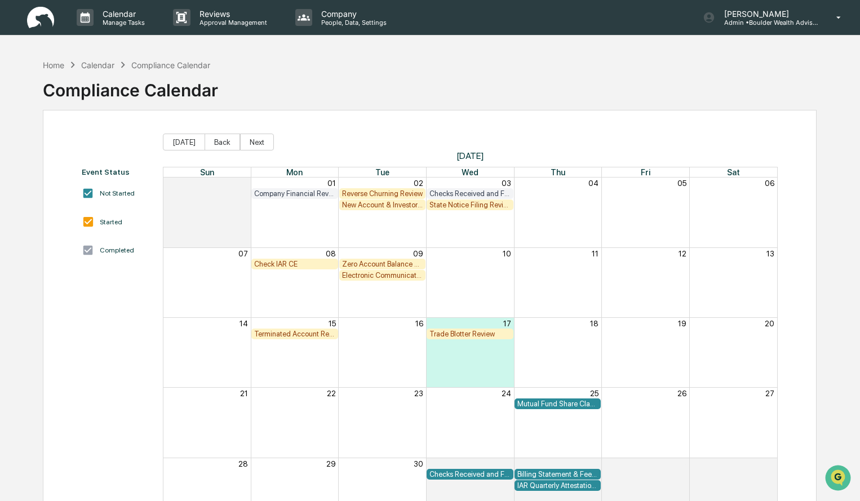
click at [287, 266] on div "Check IAR CE" at bounding box center [294, 264] width 81 height 8
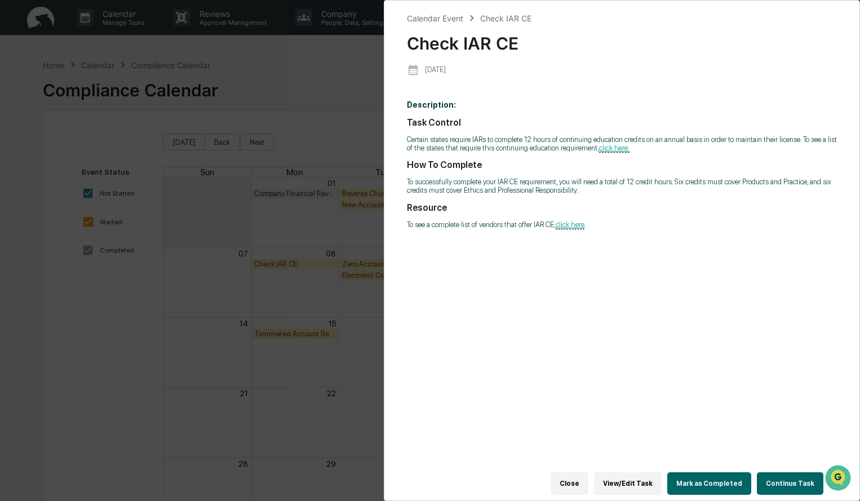
click at [604, 145] on u "click here." at bounding box center [614, 148] width 30 height 9
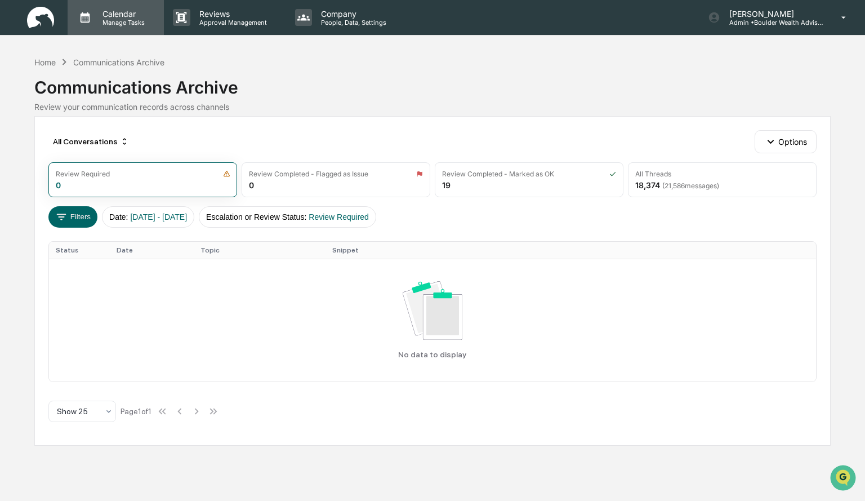
click at [132, 19] on p "Manage Tasks" at bounding box center [122, 23] width 57 height 8
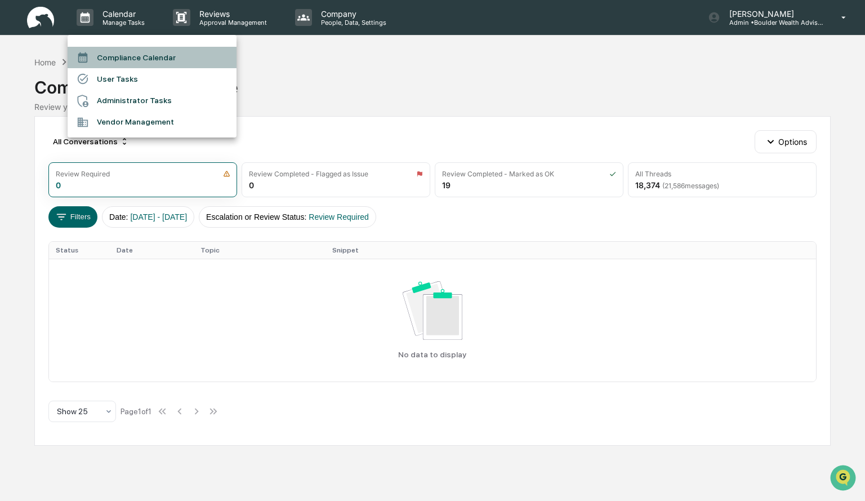
click at [130, 60] on li "Compliance Calendar" at bounding box center [152, 57] width 169 height 21
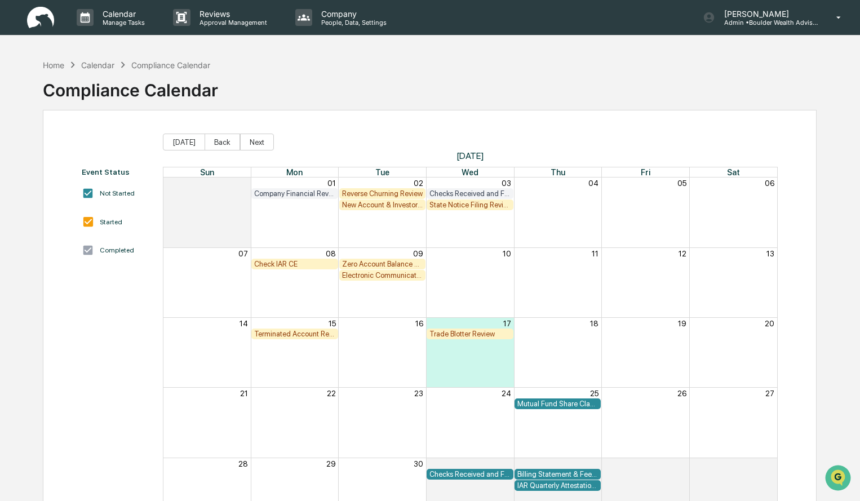
click at [361, 277] on div "Electronic Communication Review" at bounding box center [382, 275] width 81 height 8
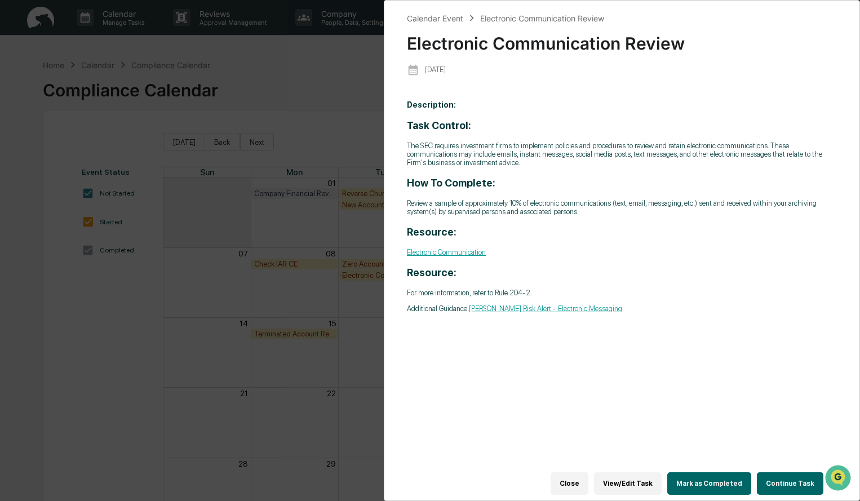
click at [738, 477] on button "Mark as Completed" at bounding box center [709, 483] width 84 height 23
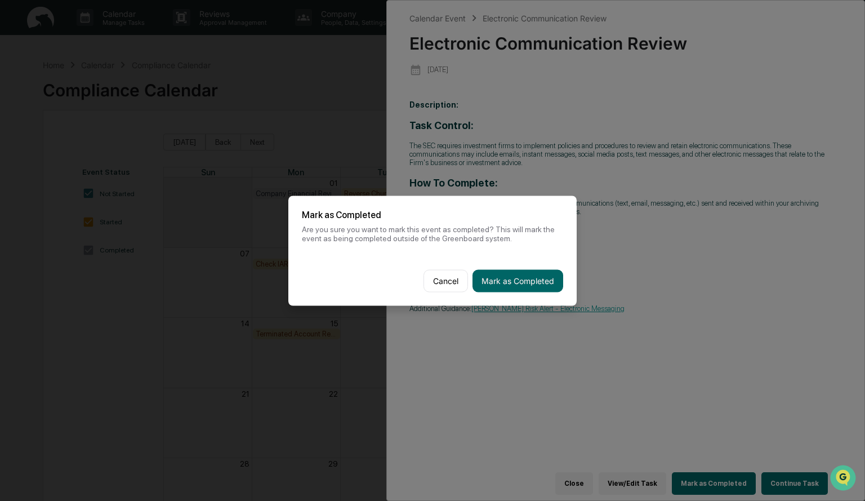
click at [518, 293] on div "Cancel Mark as Completed" at bounding box center [432, 281] width 288 height 50
click at [518, 280] on button "Mark as Completed" at bounding box center [518, 280] width 91 height 23
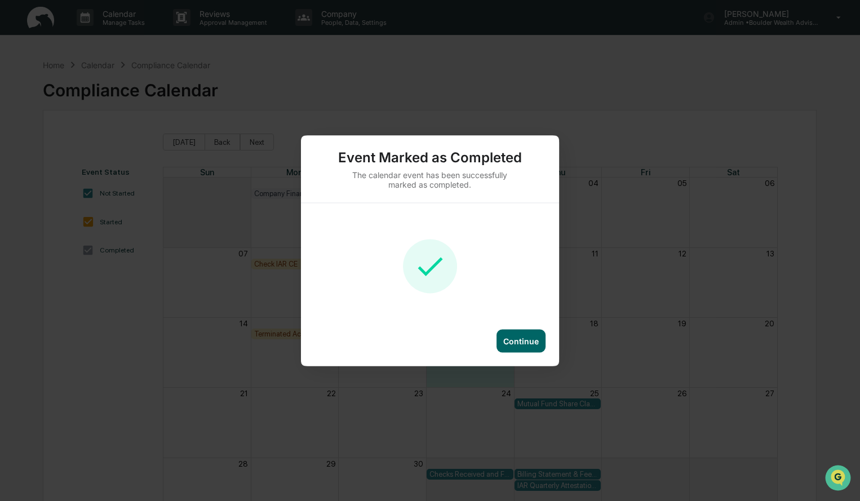
click at [536, 351] on div "Continue" at bounding box center [520, 340] width 49 height 23
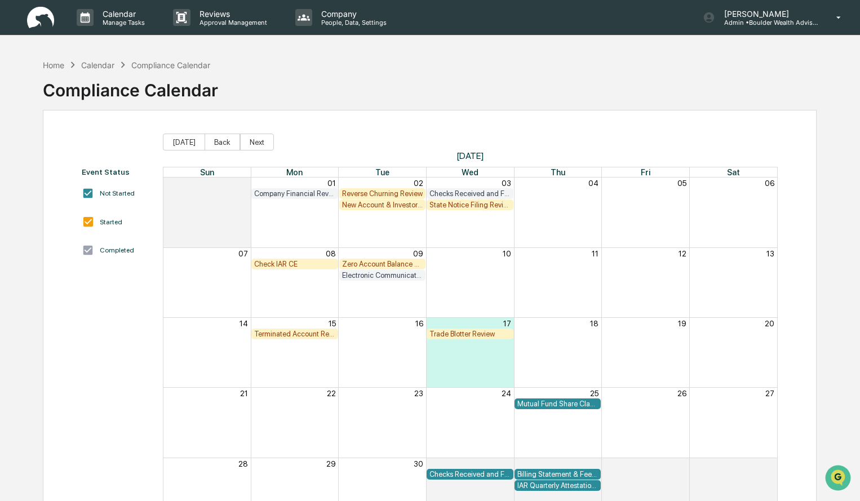
click at [379, 278] on div "Electronic Communication Review" at bounding box center [382, 275] width 81 height 8
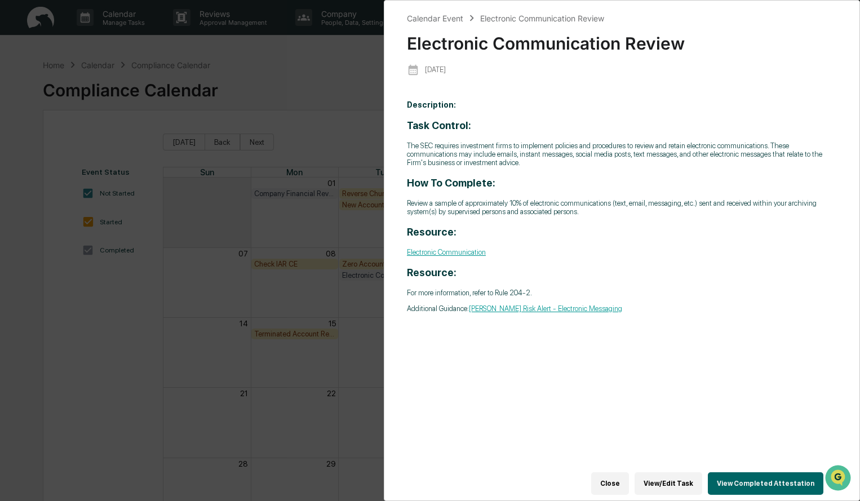
click at [666, 478] on button "View/Edit Task" at bounding box center [668, 483] width 68 height 23
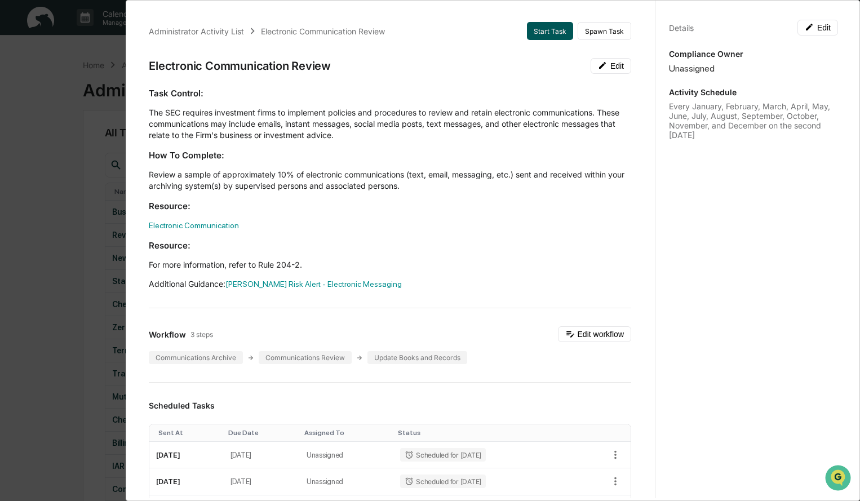
click at [542, 33] on button "Start Task" at bounding box center [550, 31] width 46 height 18
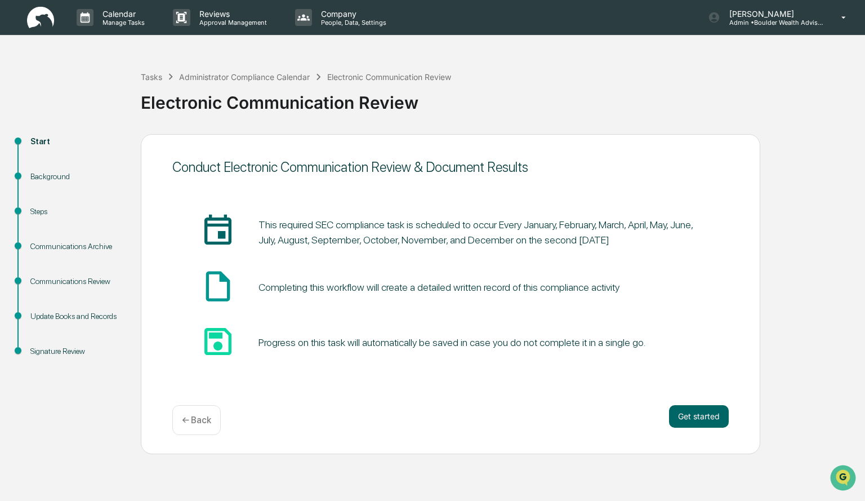
click at [711, 401] on div "Conduct Electronic Communication Review & Document Results insert_invitation_ic…" at bounding box center [451, 294] width 620 height 320
click at [712, 420] on button "Get started" at bounding box center [699, 416] width 60 height 23
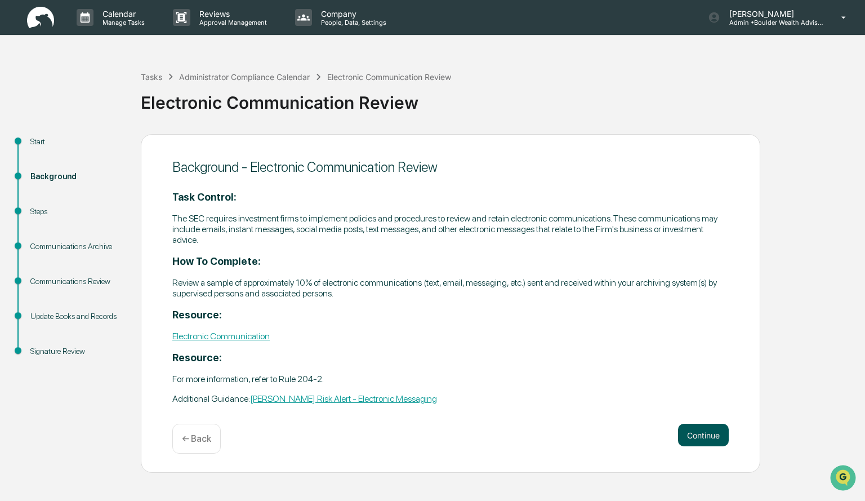
click at [710, 431] on button "Continue" at bounding box center [703, 435] width 51 height 23
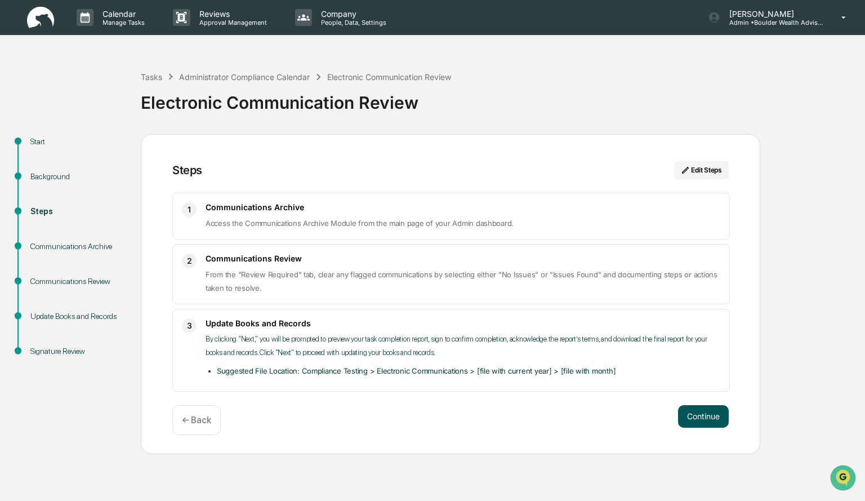
click at [704, 409] on button "Continue" at bounding box center [703, 416] width 51 height 23
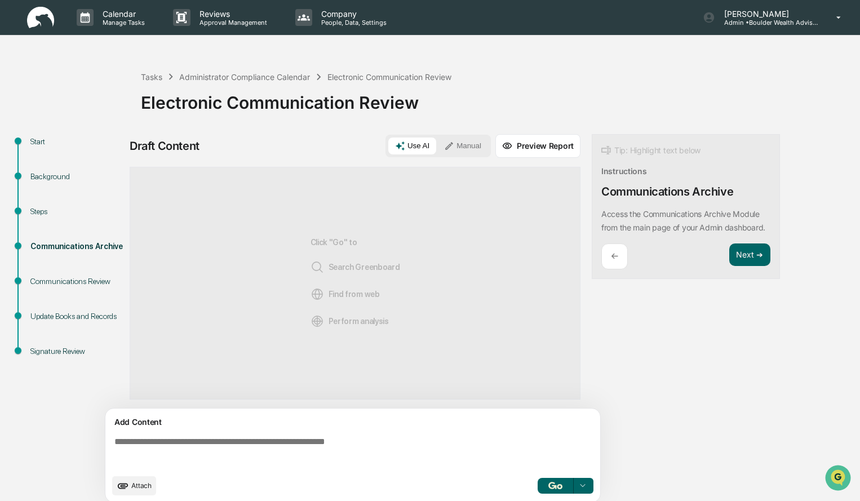
click at [458, 150] on button "Manual" at bounding box center [462, 145] width 51 height 17
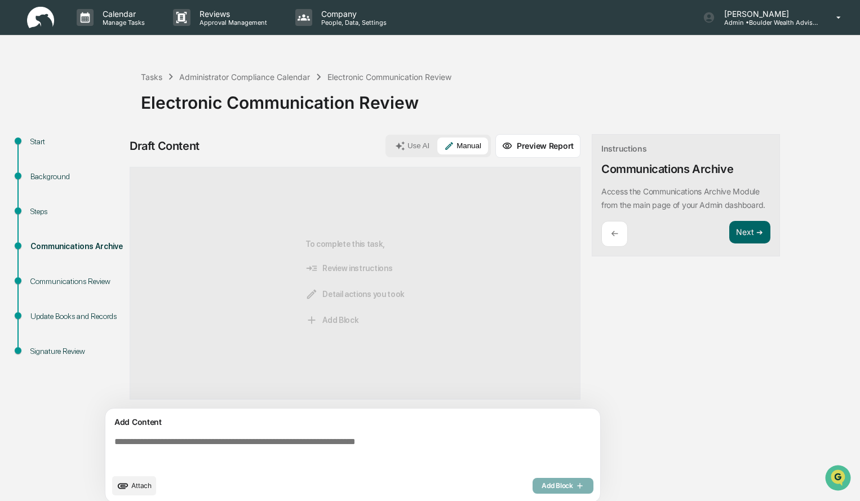
click at [373, 445] on textarea at bounding box center [355, 452] width 490 height 41
paste textarea "**********"
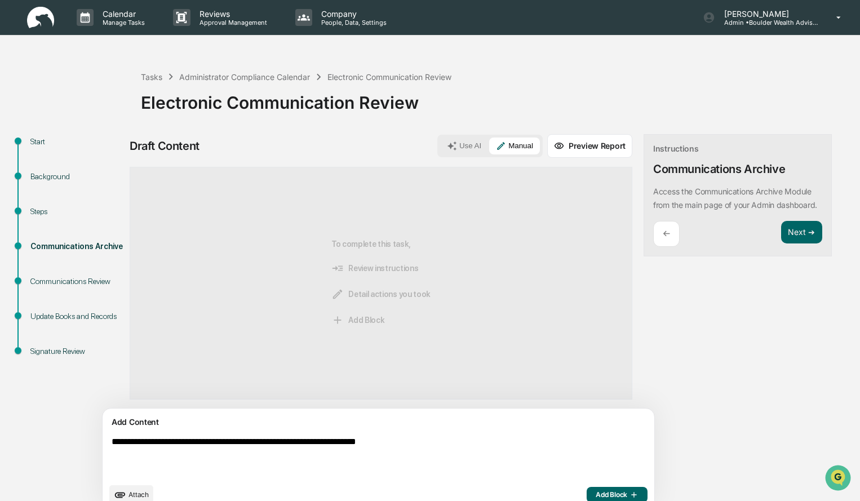
click at [253, 442] on textarea "**********" at bounding box center [352, 457] width 490 height 50
click at [549, 445] on textarea "**********" at bounding box center [352, 457] width 490 height 50
click at [109, 442] on div "**********" at bounding box center [378, 459] width 551 height 103
click at [114, 439] on textarea "**********" at bounding box center [352, 457] width 490 height 50
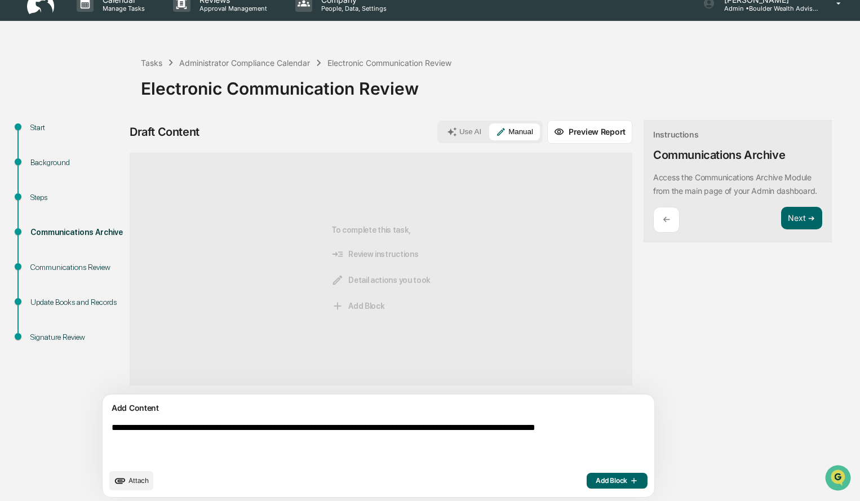
scroll to position [17, 0]
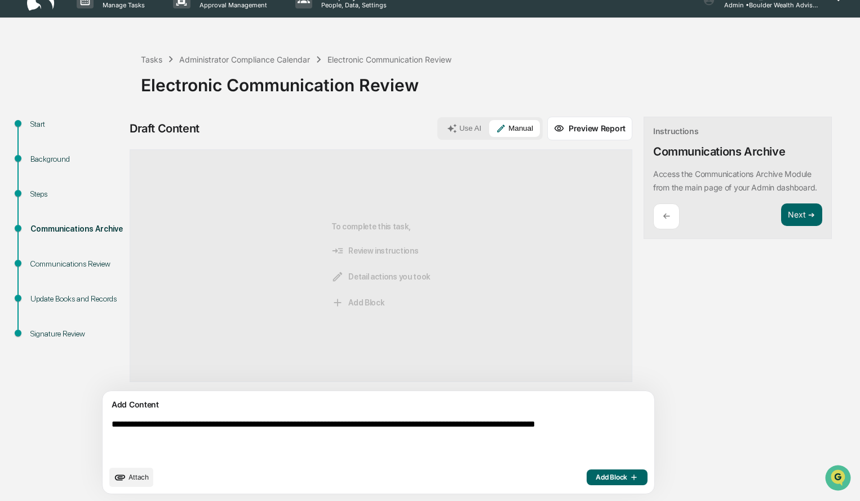
type textarea "**********"
click at [595, 475] on span "Add Block" at bounding box center [616, 477] width 43 height 9
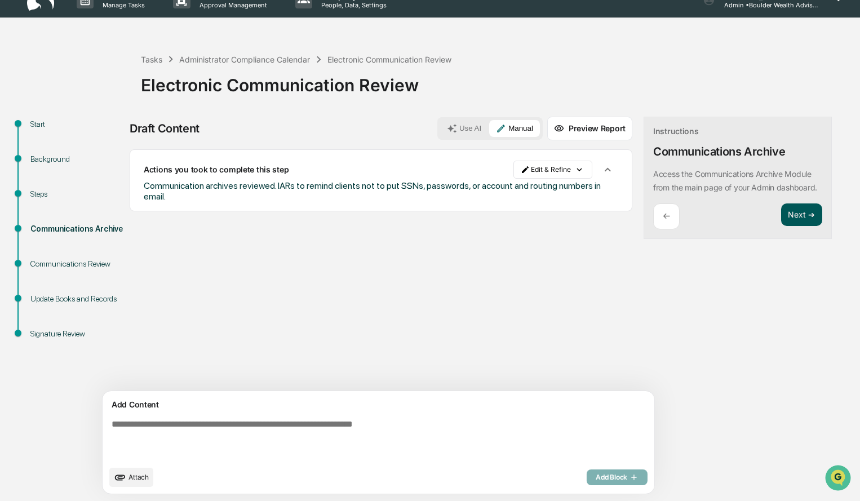
click at [781, 226] on button "Next ➔" at bounding box center [801, 214] width 41 height 23
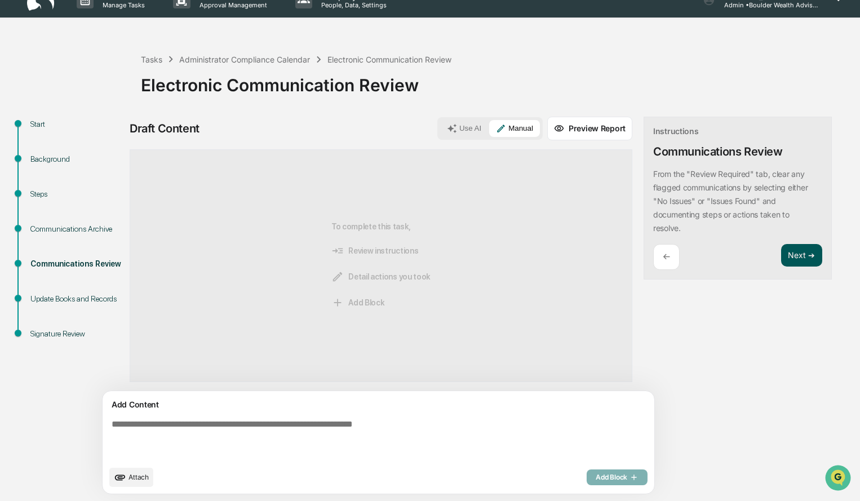
click at [781, 257] on button "Next ➔" at bounding box center [801, 255] width 41 height 23
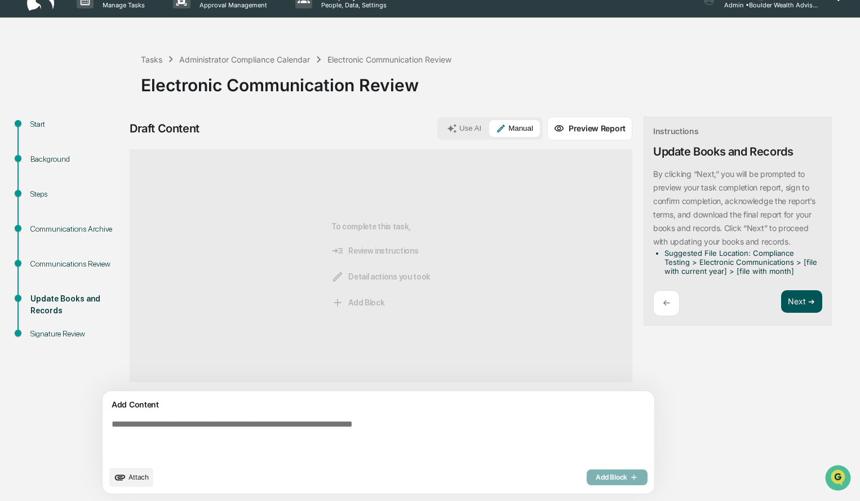
click at [781, 308] on button "Next ➔" at bounding box center [801, 301] width 41 height 23
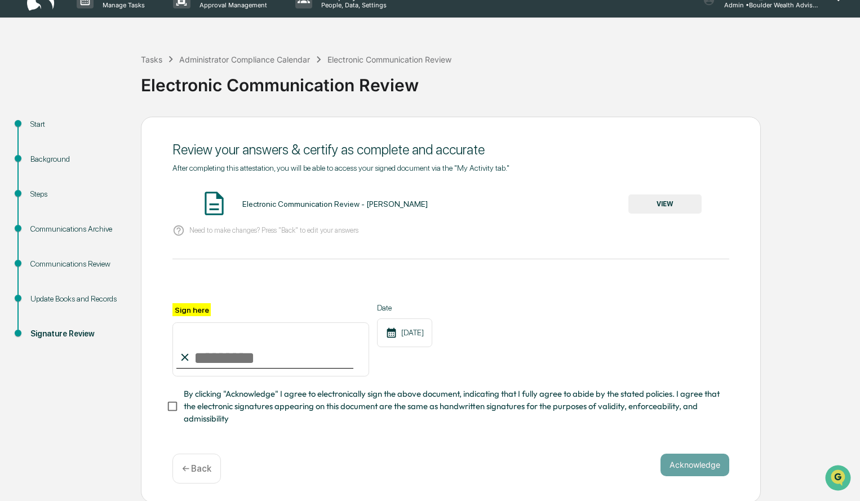
click at [672, 203] on button "VIEW" at bounding box center [664, 203] width 73 height 19
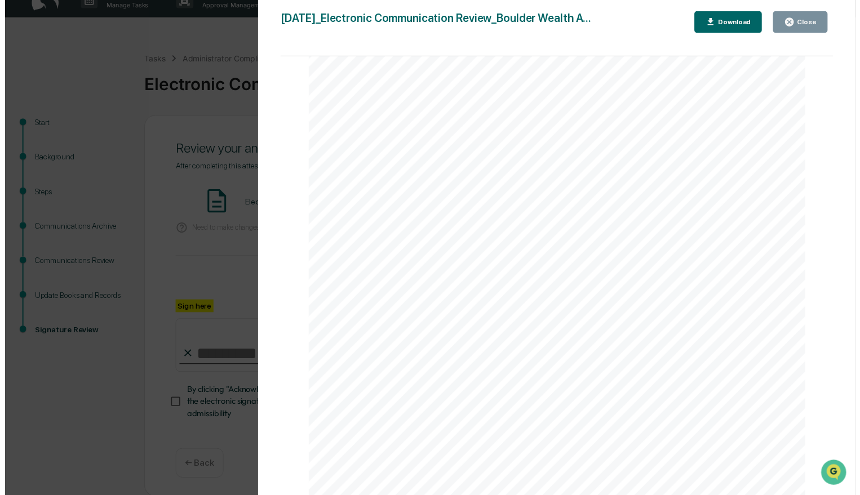
scroll to position [56, 0]
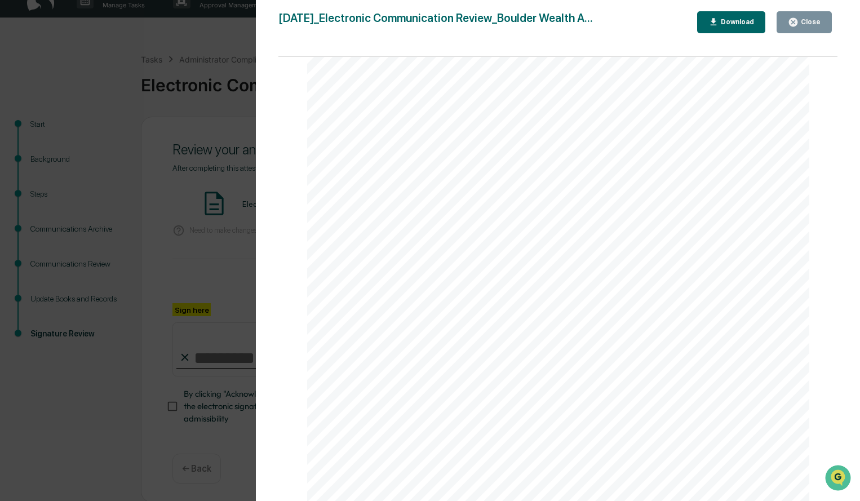
click at [808, 20] on div "Close" at bounding box center [809, 22] width 22 height 8
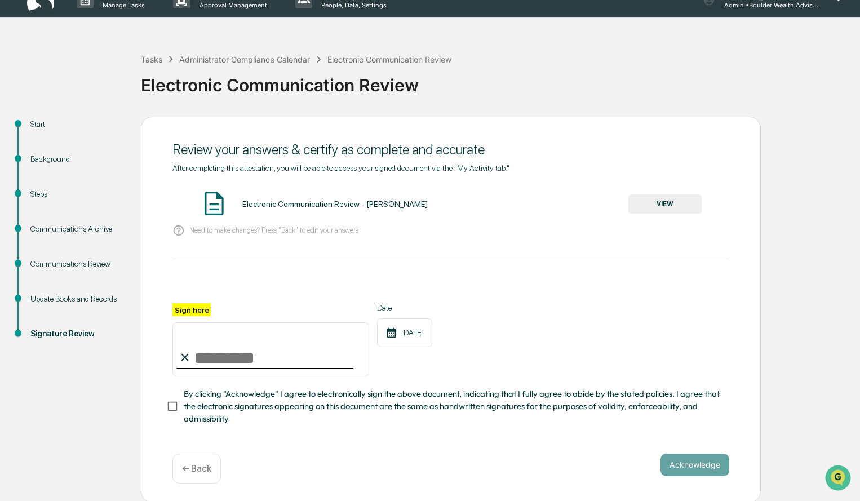
click at [266, 360] on input "Sign here" at bounding box center [270, 349] width 197 height 54
type input "**********"
click at [698, 472] on button "Acknowledge" at bounding box center [694, 464] width 69 height 23
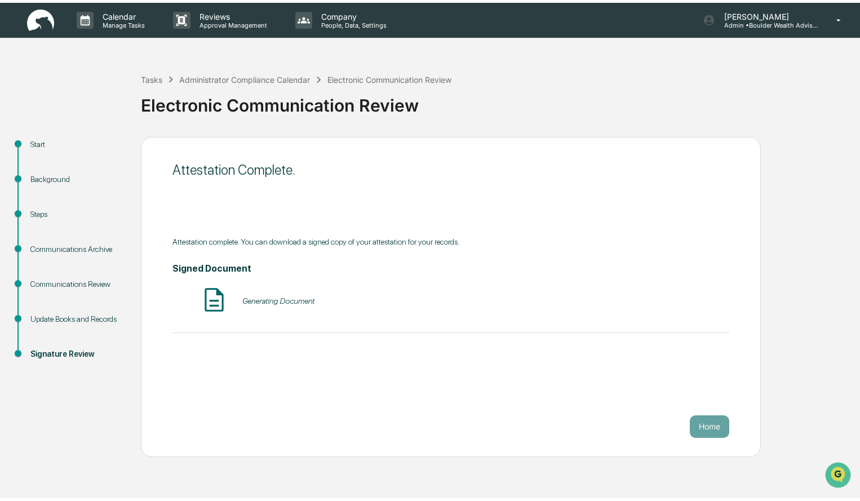
scroll to position [0, 0]
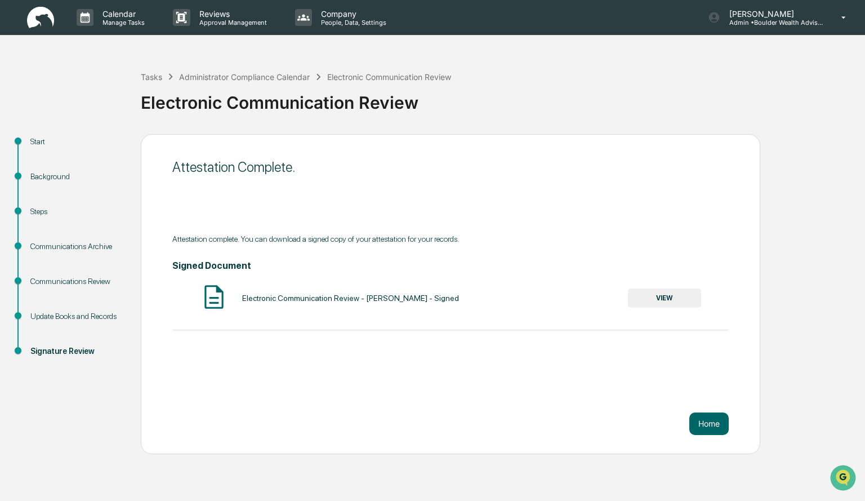
click at [692, 298] on button "VIEW" at bounding box center [664, 297] width 73 height 19
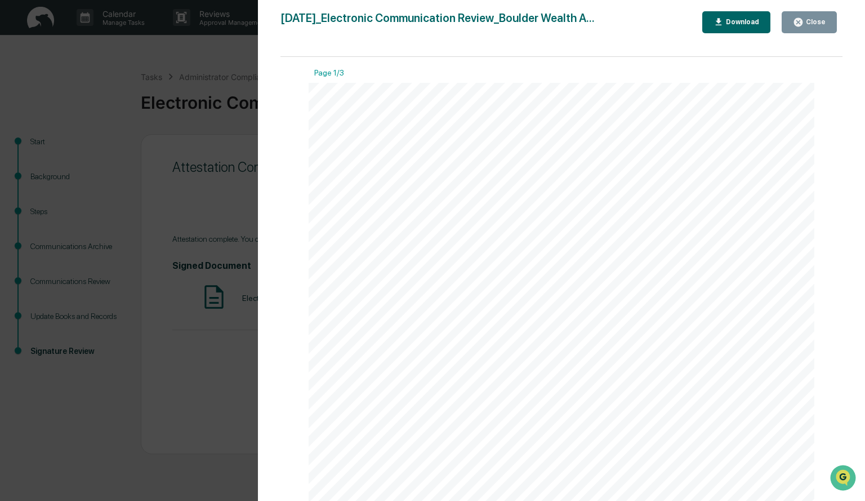
click at [724, 25] on icon "button" at bounding box center [719, 22] width 11 height 11
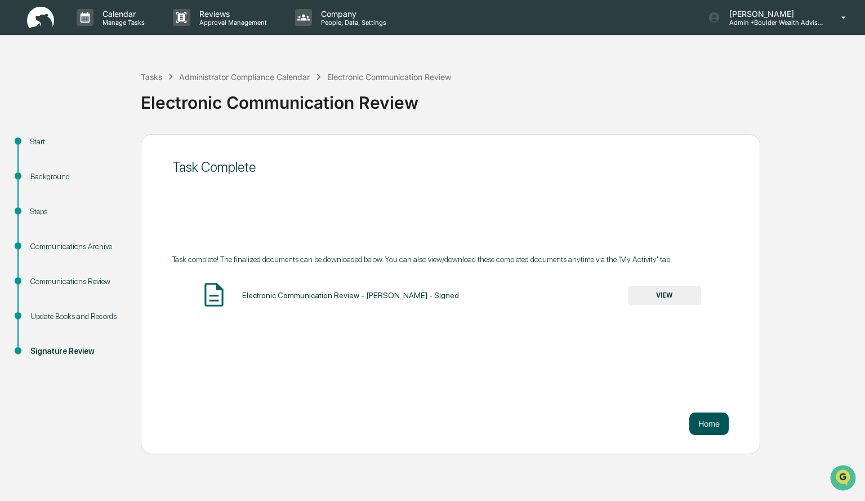
click at [705, 419] on button "Home" at bounding box center [708, 423] width 39 height 23
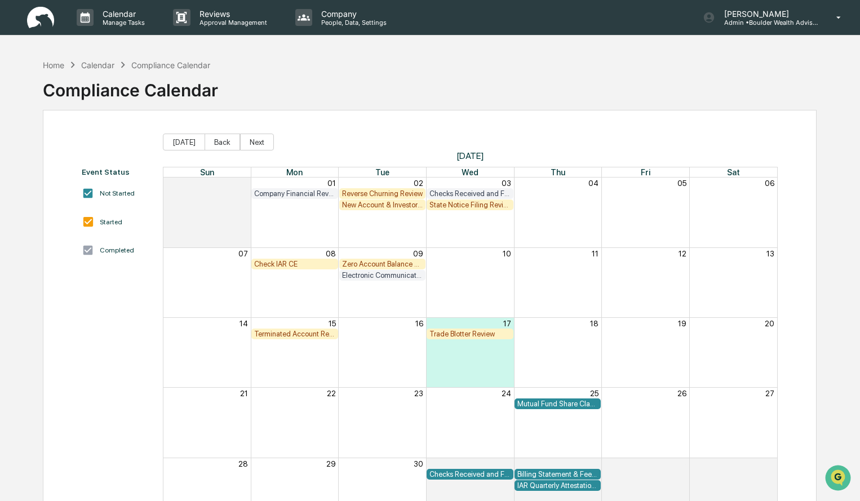
click at [319, 261] on div "Check IAR CE" at bounding box center [294, 264] width 81 height 8
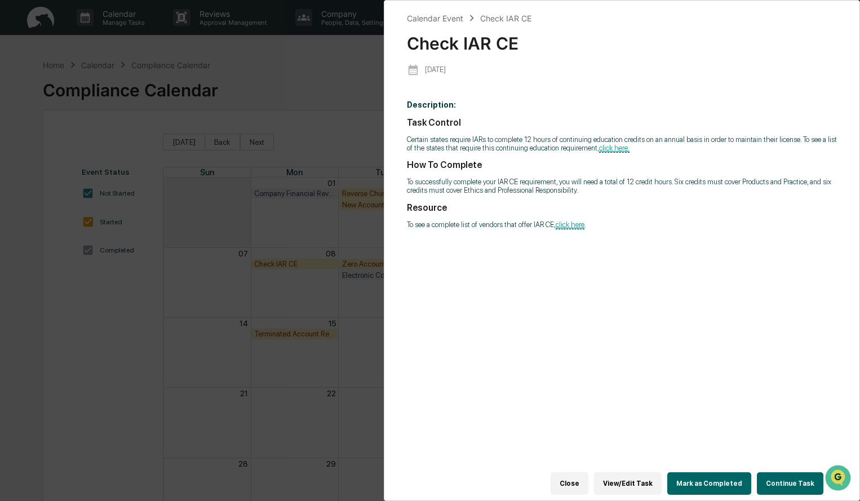
click at [779, 475] on button "Continue Task" at bounding box center [789, 483] width 66 height 23
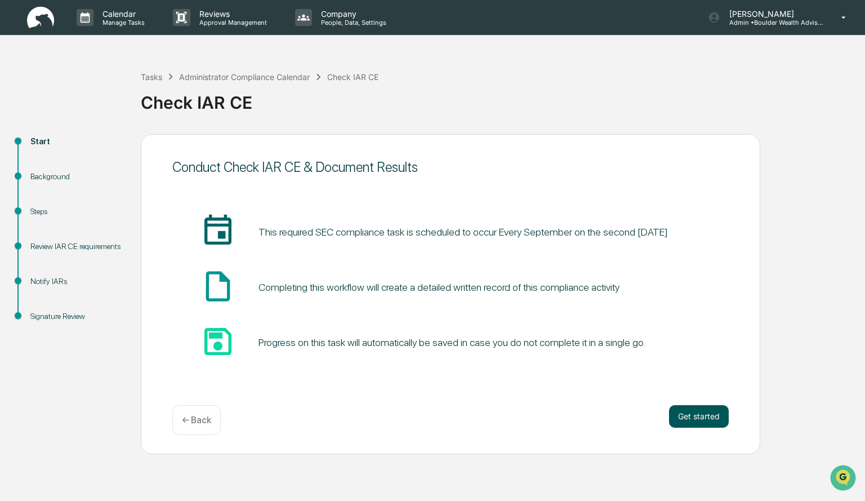
click at [724, 422] on button "Get started" at bounding box center [699, 416] width 60 height 23
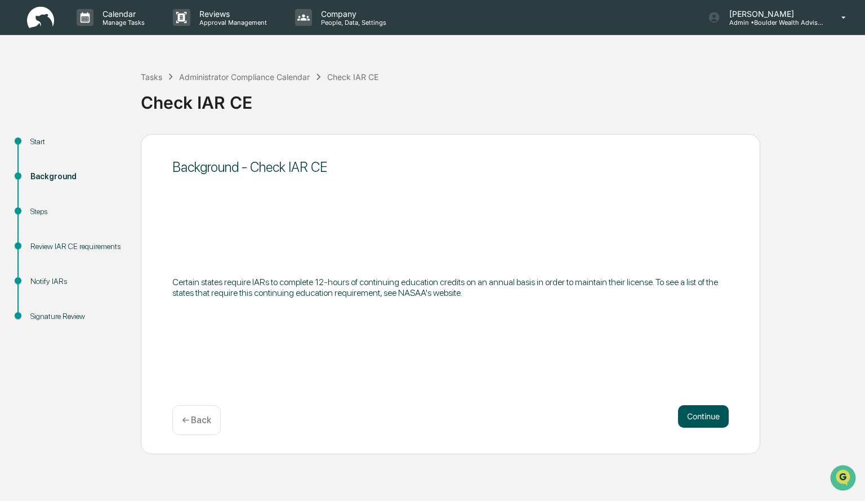
click at [702, 417] on button "Continue" at bounding box center [703, 416] width 51 height 23
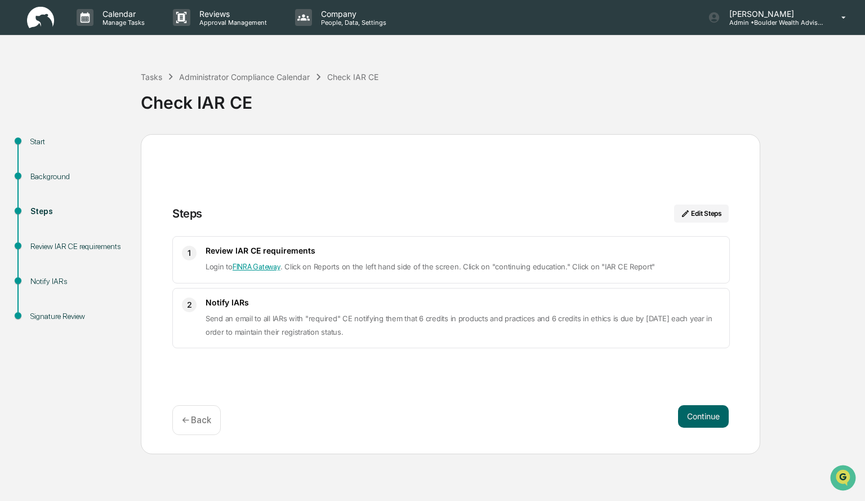
click at [702, 417] on button "Continue" at bounding box center [703, 416] width 51 height 23
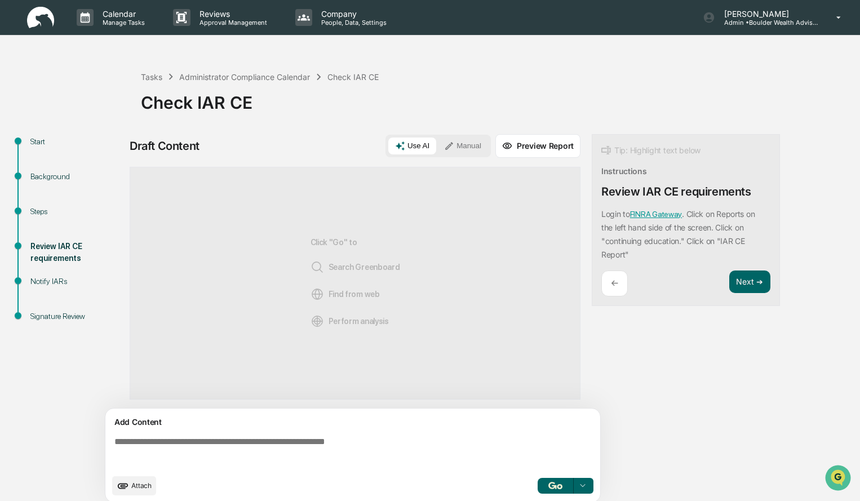
click at [465, 136] on div "Use AI Manual" at bounding box center [437, 146] width 105 height 23
click at [464, 150] on button "Manual" at bounding box center [462, 145] width 51 height 17
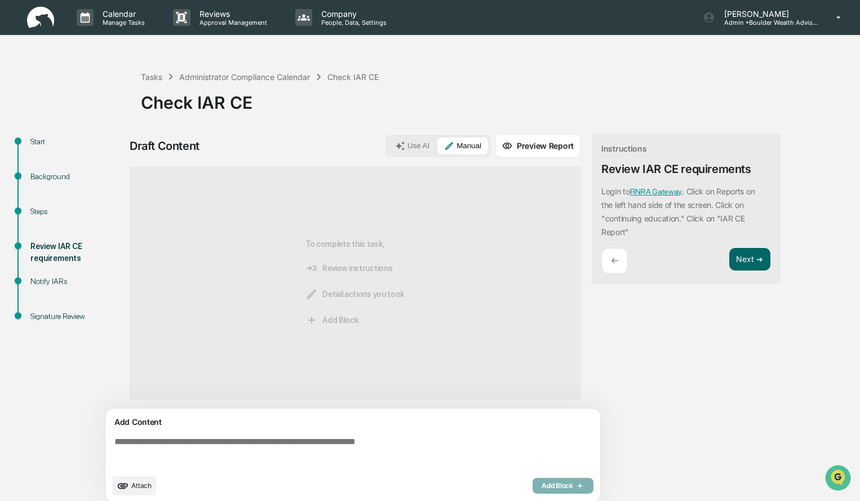
click at [271, 446] on textarea at bounding box center [355, 452] width 490 height 41
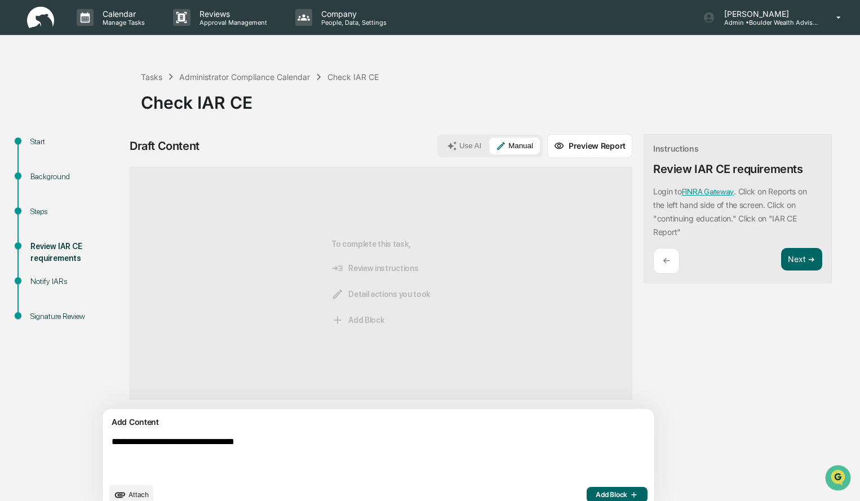
type textarea "**********"
click at [595, 491] on span "Add Block" at bounding box center [616, 494] width 43 height 9
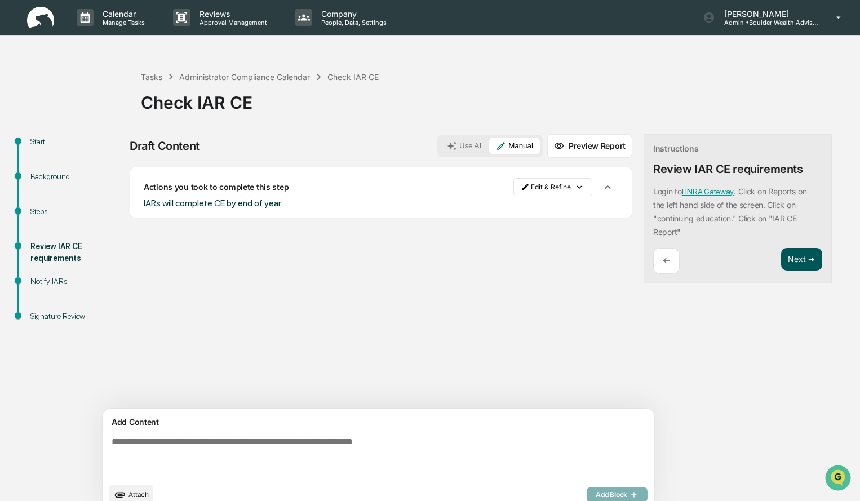
click at [781, 266] on button "Next ➔" at bounding box center [801, 259] width 41 height 23
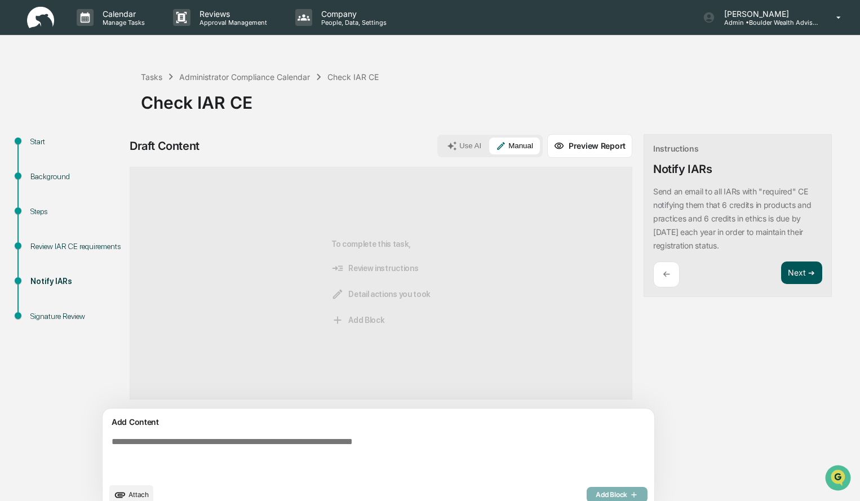
click at [781, 278] on button "Next ➔" at bounding box center [801, 272] width 41 height 23
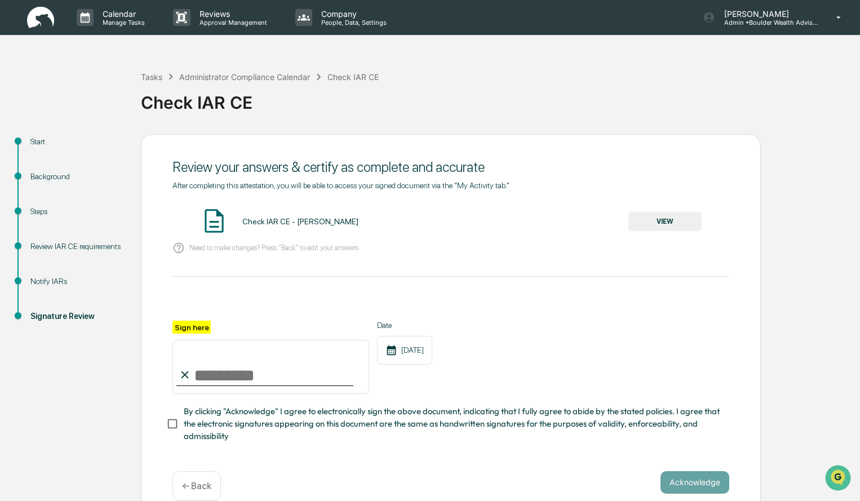
click at [665, 215] on button "VIEW" at bounding box center [664, 221] width 73 height 19
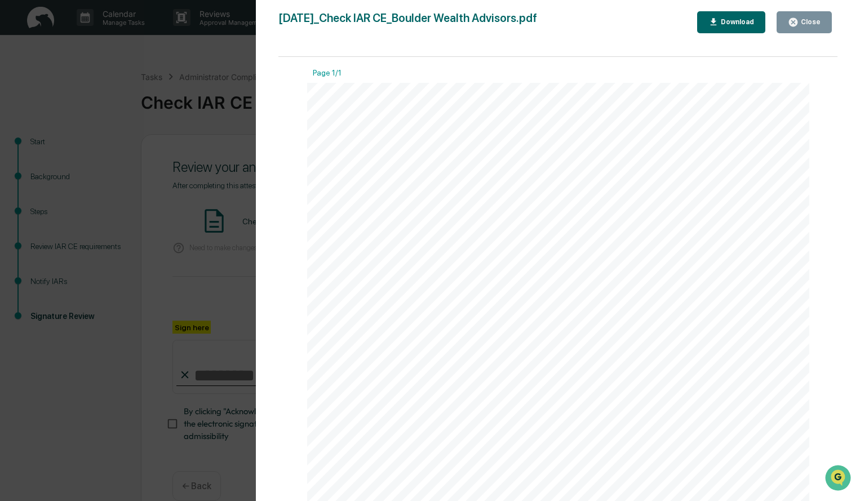
click at [810, 19] on div "Close" at bounding box center [809, 22] width 22 height 8
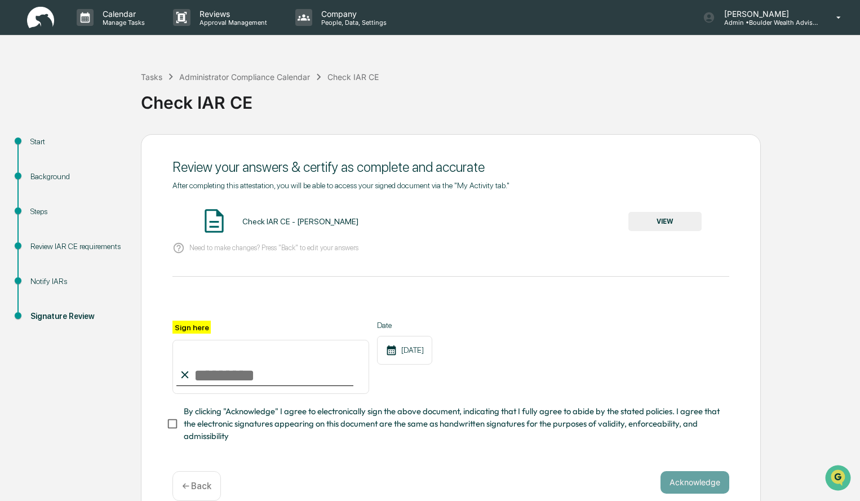
click at [246, 377] on input "Sign here" at bounding box center [270, 367] width 197 height 54
type input "**********"
click at [667, 482] on button "Acknowledge" at bounding box center [694, 482] width 69 height 23
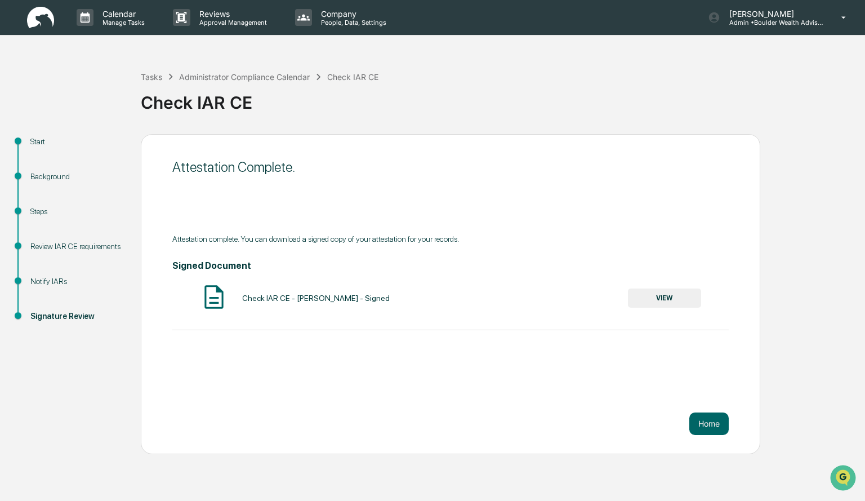
click at [691, 299] on button "VIEW" at bounding box center [664, 297] width 73 height 19
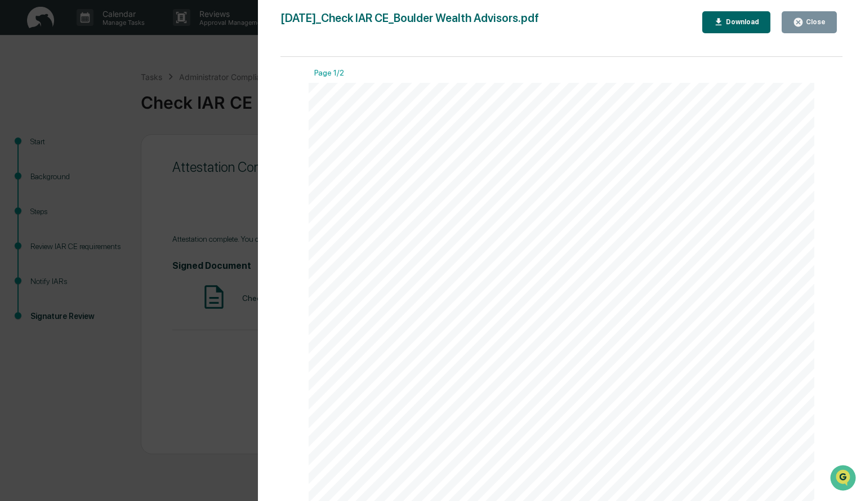
click at [738, 29] on button "Download" at bounding box center [736, 22] width 69 height 22
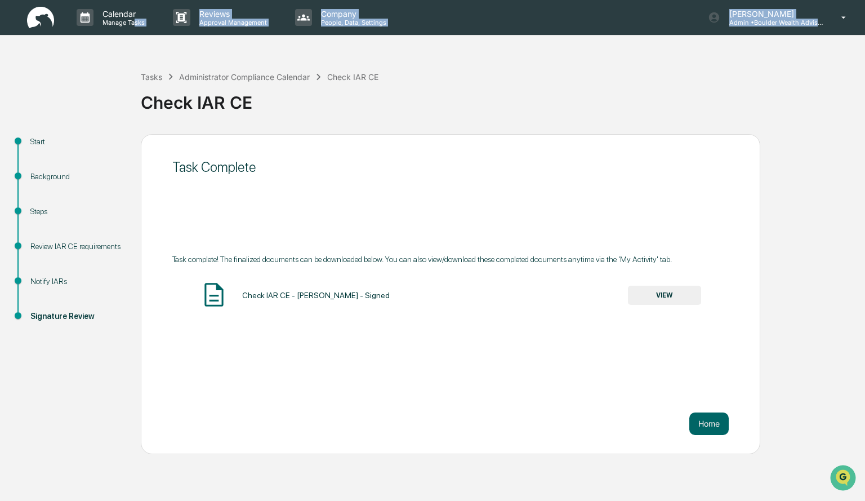
click at [138, 36] on div "Calendar Manage Tasks Reviews Approval Management Company People, Data, Setting…" at bounding box center [432, 250] width 865 height 501
click at [136, 20] on p "Manage Tasks" at bounding box center [122, 23] width 57 height 8
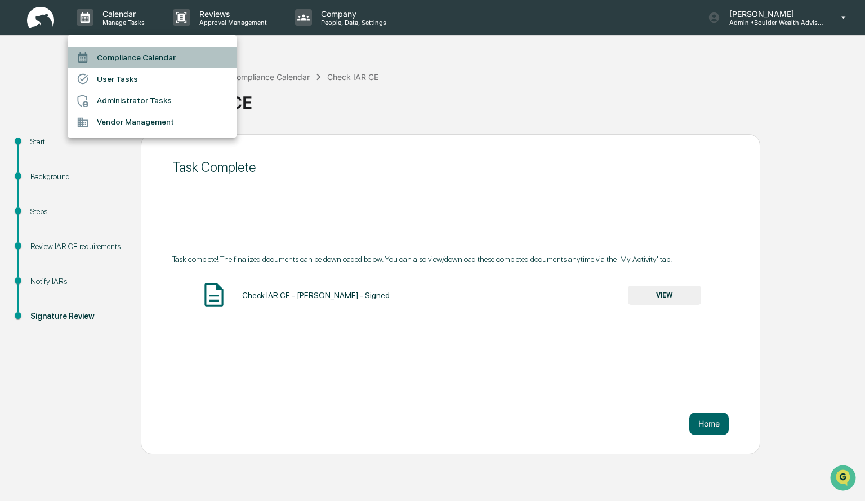
click at [136, 62] on li "Compliance Calendar" at bounding box center [152, 57] width 169 height 21
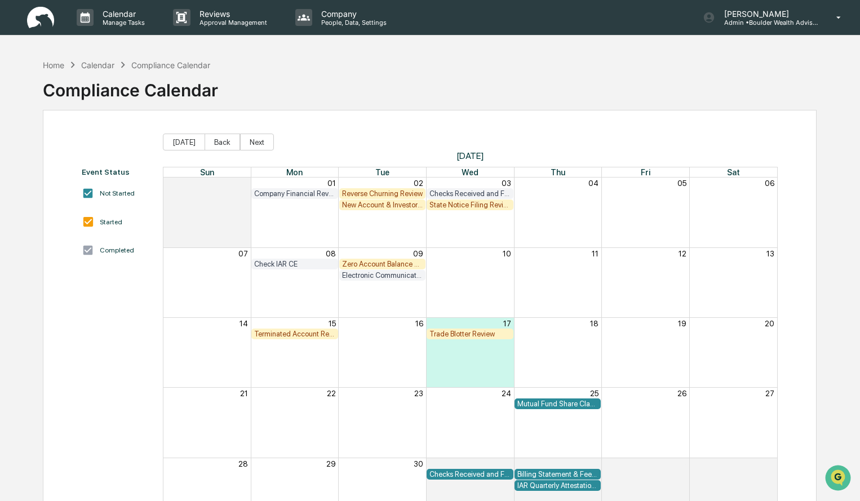
click at [306, 335] on div "Terminated Account Review" at bounding box center [294, 334] width 81 height 8
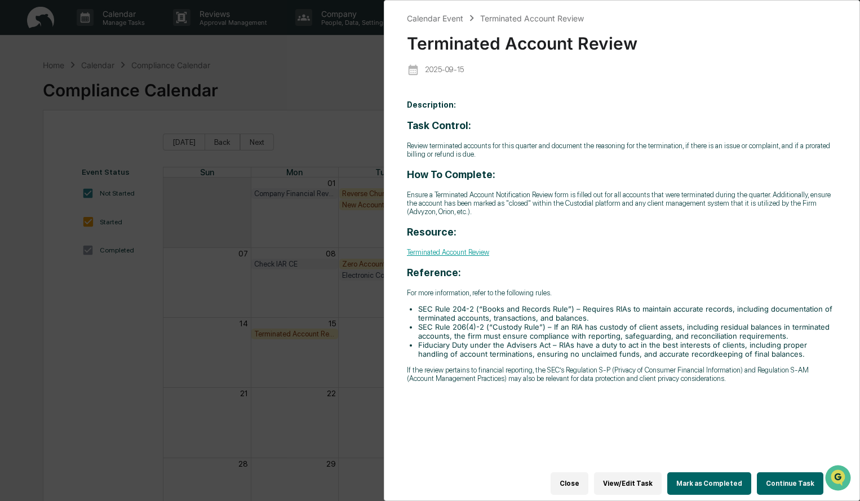
click at [792, 477] on button "Continue Task" at bounding box center [789, 483] width 66 height 23
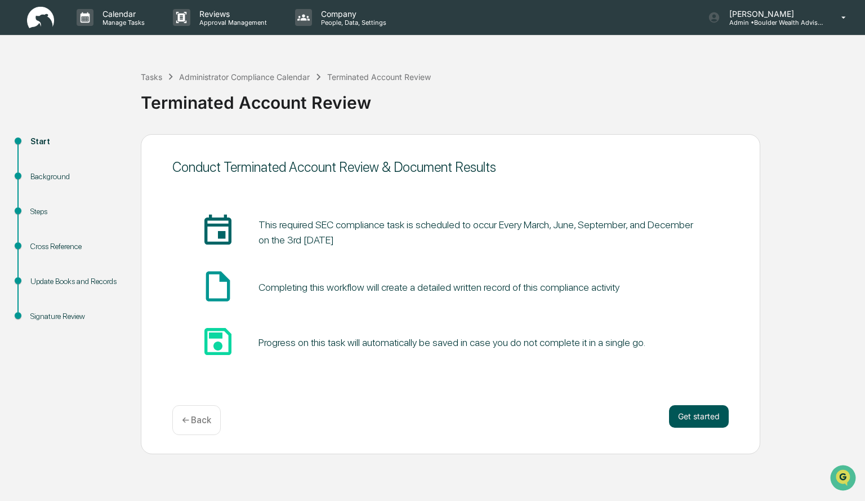
click at [711, 421] on button "Get started" at bounding box center [699, 416] width 60 height 23
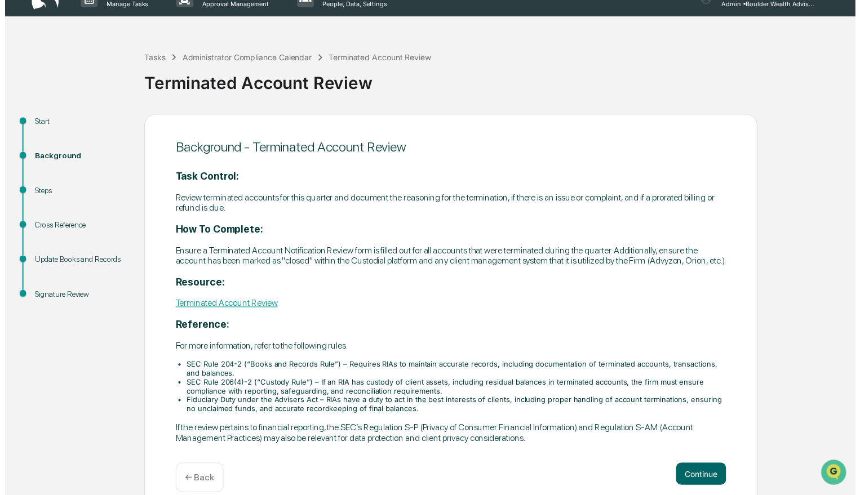
scroll to position [46, 0]
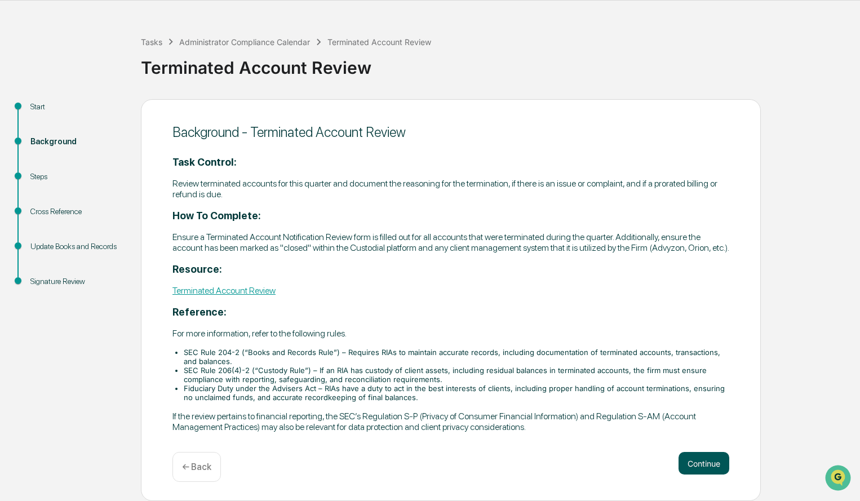
click at [723, 461] on button "Continue" at bounding box center [703, 463] width 51 height 23
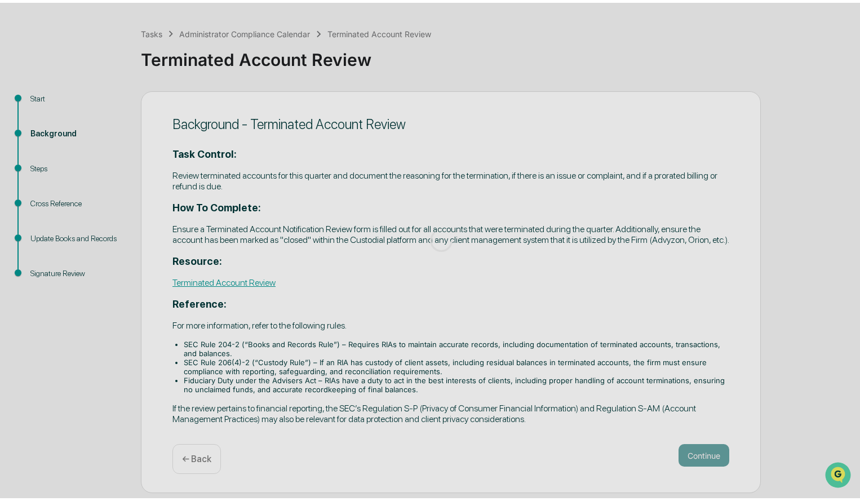
scroll to position [0, 0]
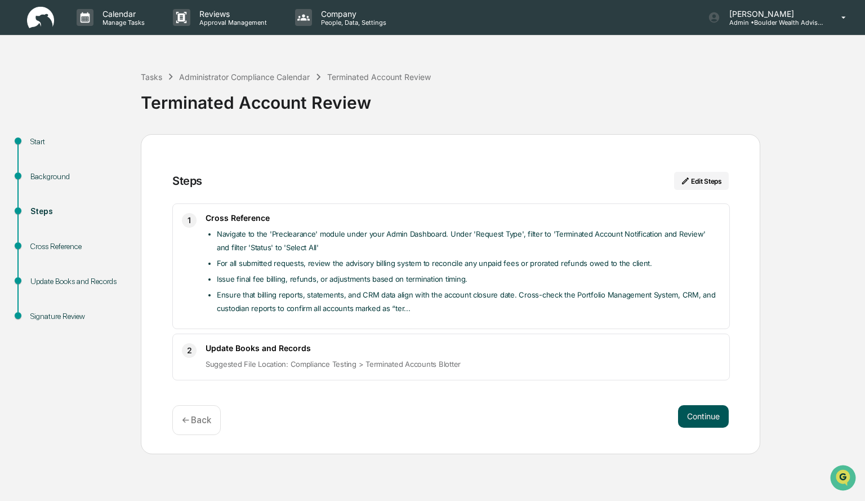
click at [696, 410] on button "Continue" at bounding box center [703, 416] width 51 height 23
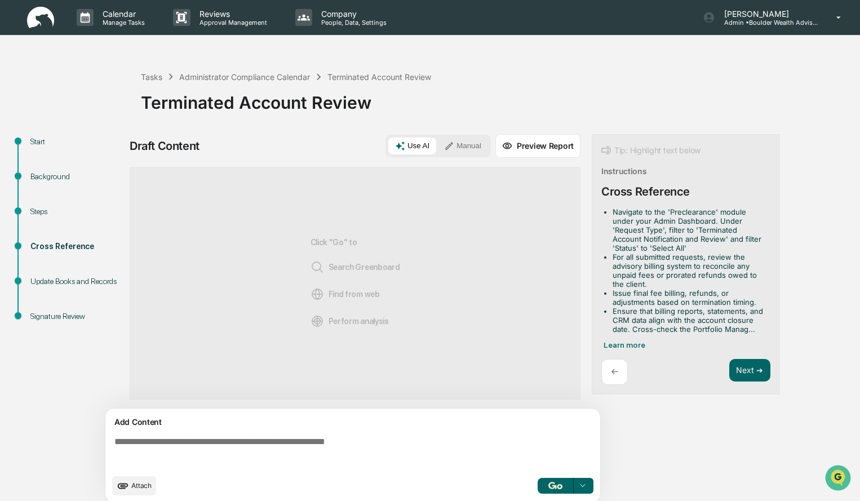
click at [485, 148] on button "Manual" at bounding box center [462, 145] width 51 height 17
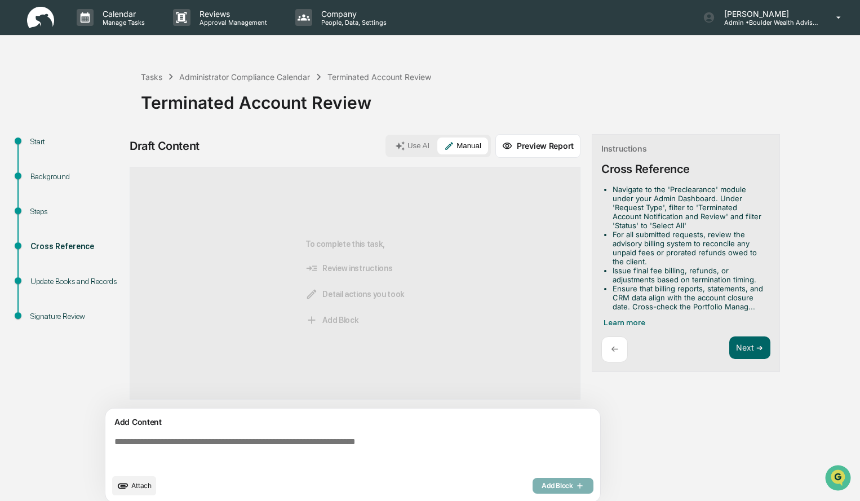
click at [449, 461] on textarea at bounding box center [355, 452] width 490 height 41
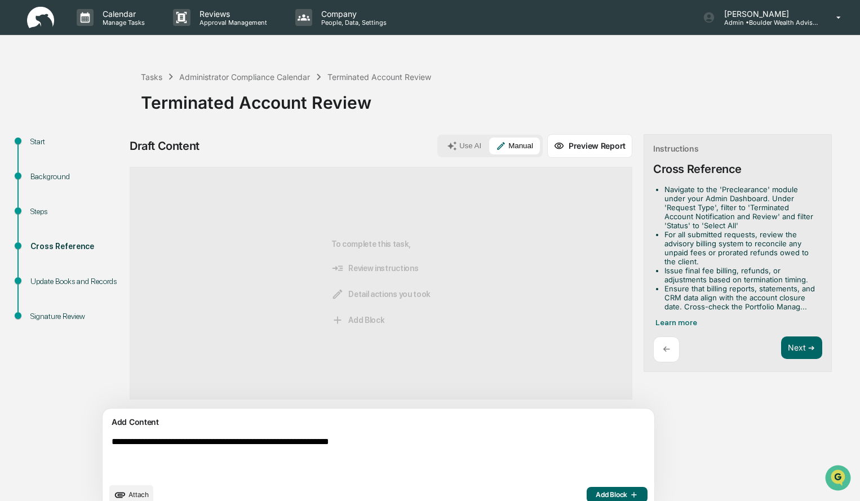
type textarea "**********"
click at [595, 498] on span "Add Block" at bounding box center [616, 494] width 43 height 9
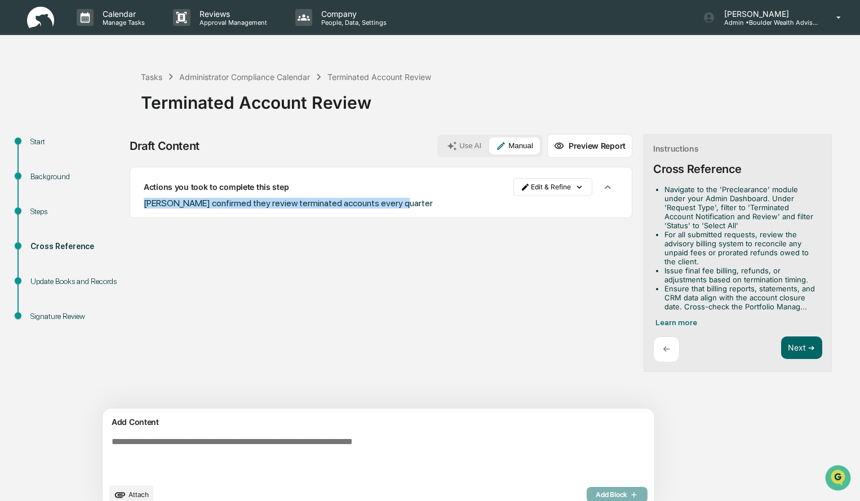
drag, startPoint x: 402, startPoint y: 208, endPoint x: 137, endPoint y: 201, distance: 264.8
click at [137, 201] on div "Actions you took to complete this step Edit & Refine Michael confirmed they rev…" at bounding box center [381, 192] width 502 height 51
copy span "Michael confirmed they review terminated accounts every quarter"
click at [781, 353] on button "Next ➔" at bounding box center [801, 347] width 41 height 23
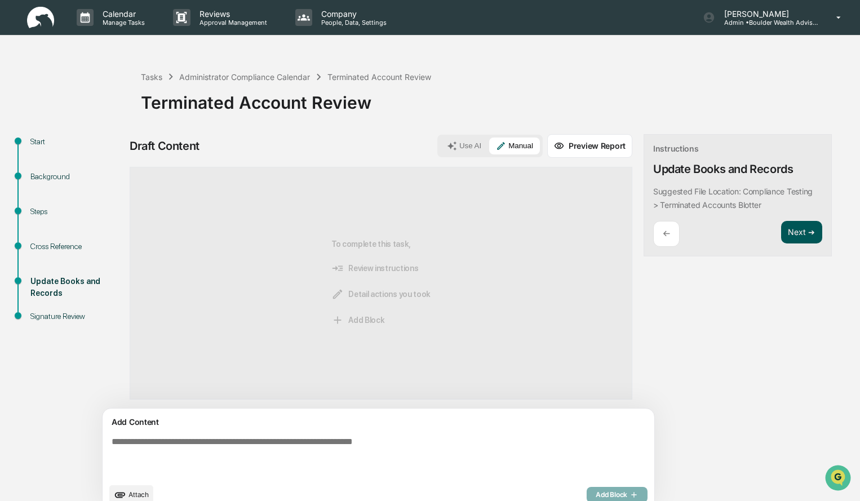
click at [781, 232] on button "Next ➔" at bounding box center [801, 232] width 41 height 23
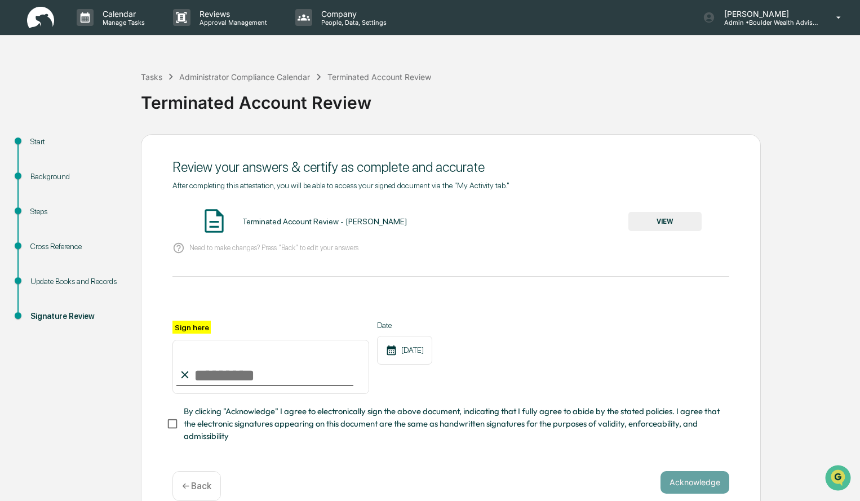
click at [660, 215] on button "VIEW" at bounding box center [664, 221] width 73 height 19
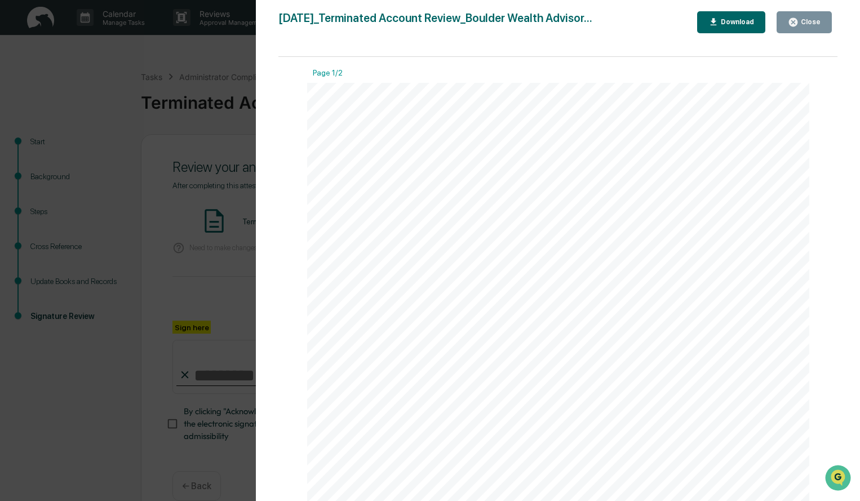
click at [790, 25] on icon "button" at bounding box center [792, 22] width 11 height 11
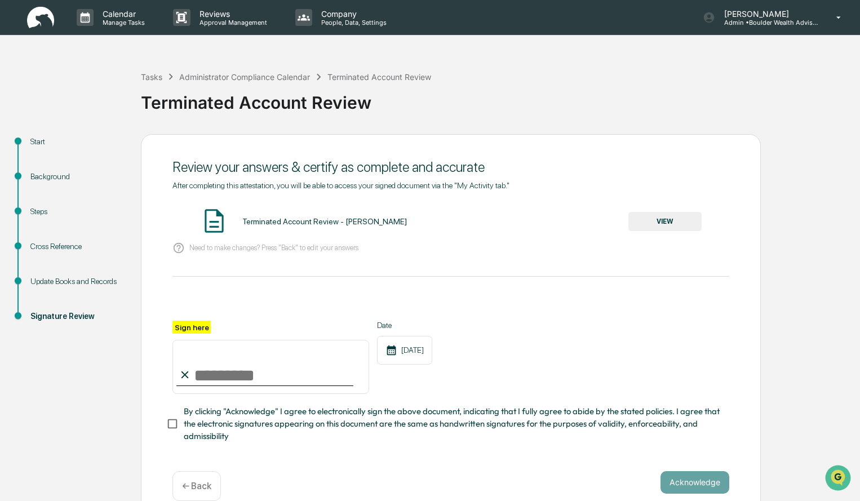
click at [293, 373] on input "Sign here" at bounding box center [270, 367] width 197 height 54
type input "**********"
click at [667, 481] on button "Acknowledge" at bounding box center [694, 482] width 69 height 23
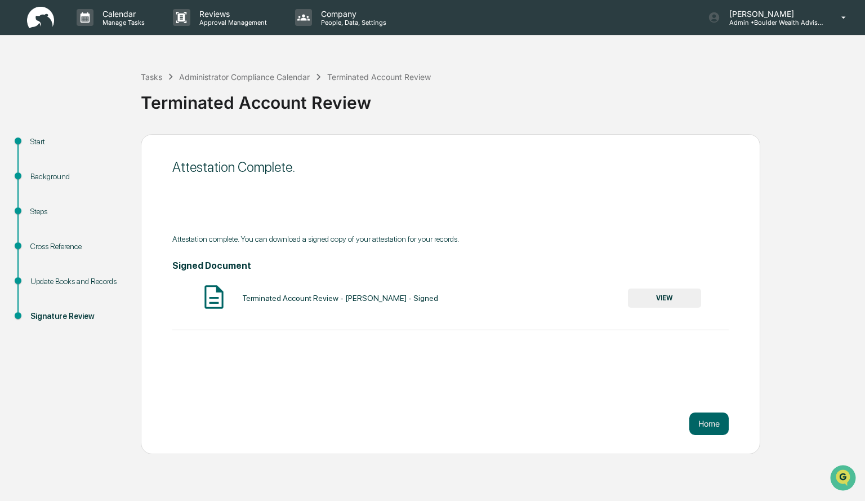
click at [652, 302] on button "VIEW" at bounding box center [664, 297] width 73 height 19
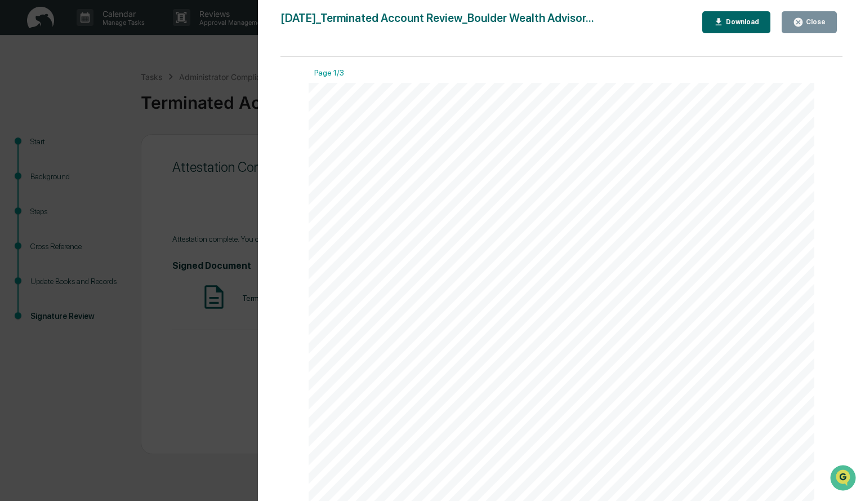
click at [736, 25] on div "Download" at bounding box center [741, 22] width 35 height 8
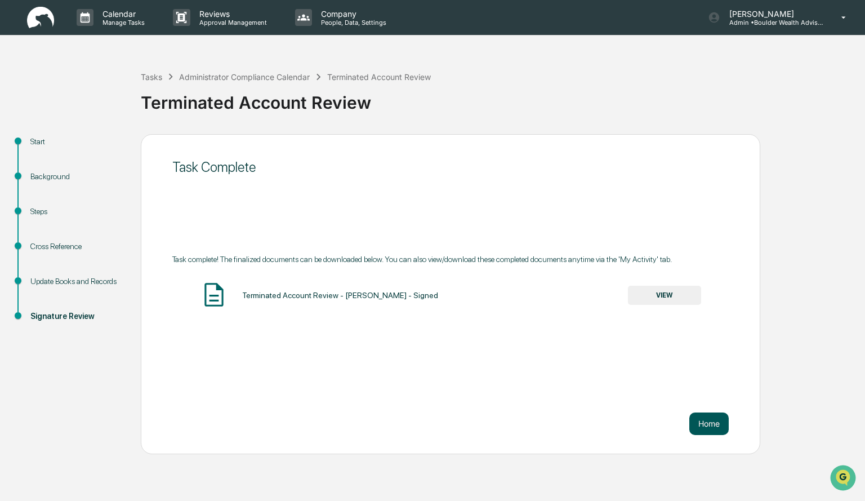
click at [699, 423] on button "Home" at bounding box center [708, 423] width 39 height 23
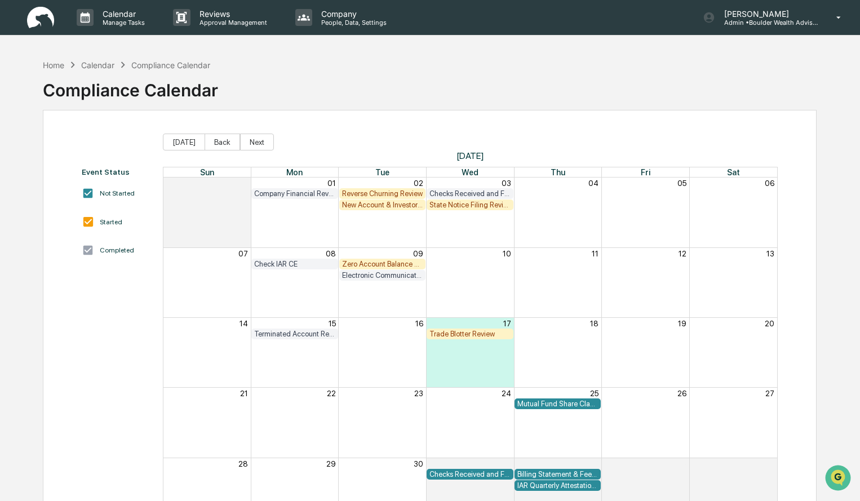
click at [370, 264] on div "Zero Account Balance Review" at bounding box center [382, 264] width 81 height 8
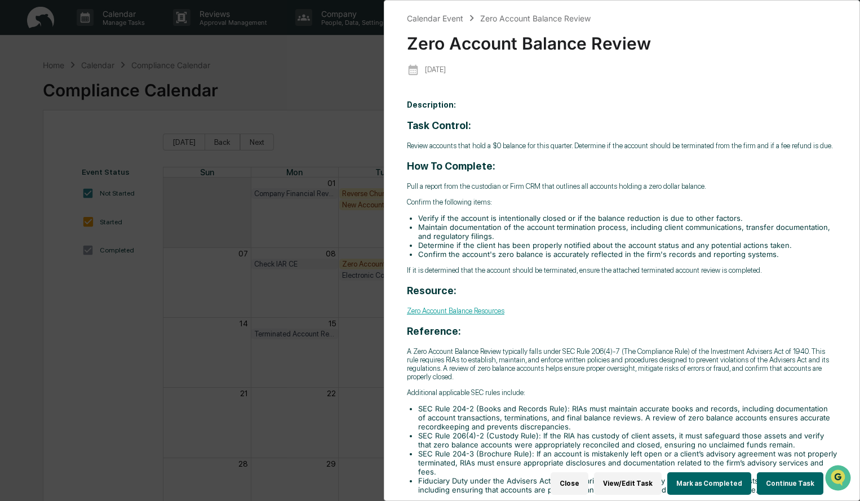
click at [301, 224] on div "Calendar Event Zero Account Balance Review Zero Account Balance Review 2025-09-…" at bounding box center [430, 250] width 860 height 501
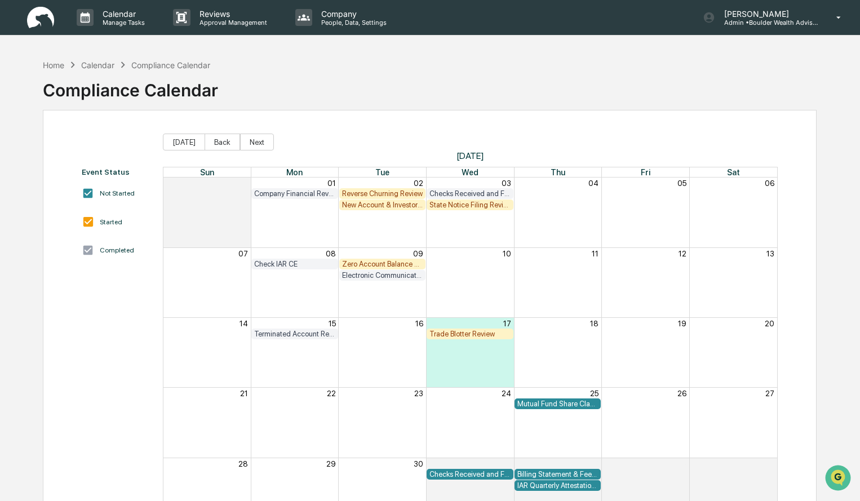
click at [458, 208] on div "State Notice Filing Review" at bounding box center [469, 205] width 81 height 8
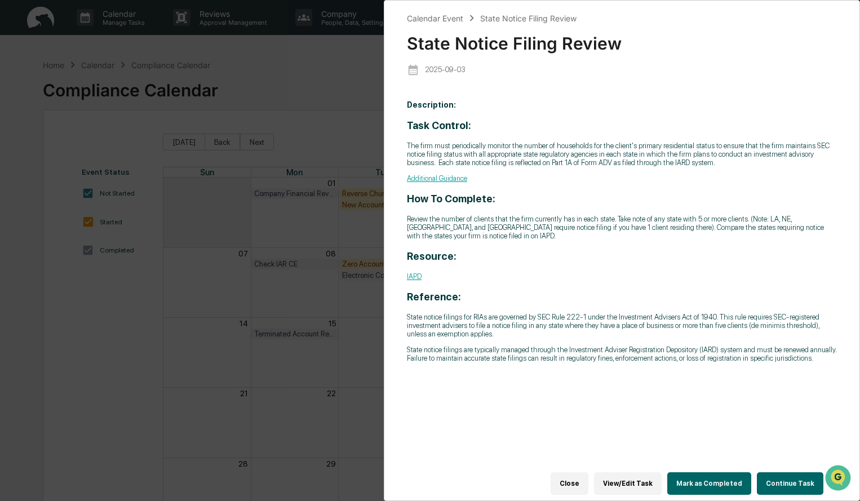
click at [586, 482] on button "Close" at bounding box center [569, 483] width 38 height 23
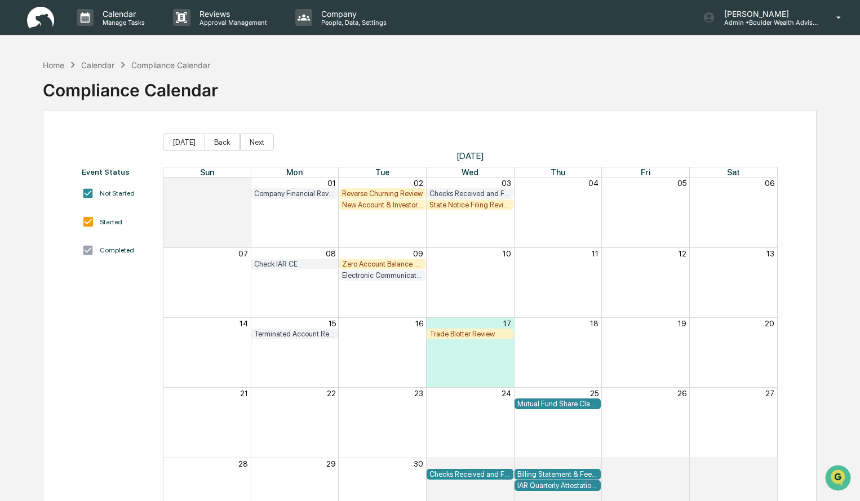
click at [383, 206] on div "New Account & Investor Profile Review" at bounding box center [382, 205] width 81 height 8
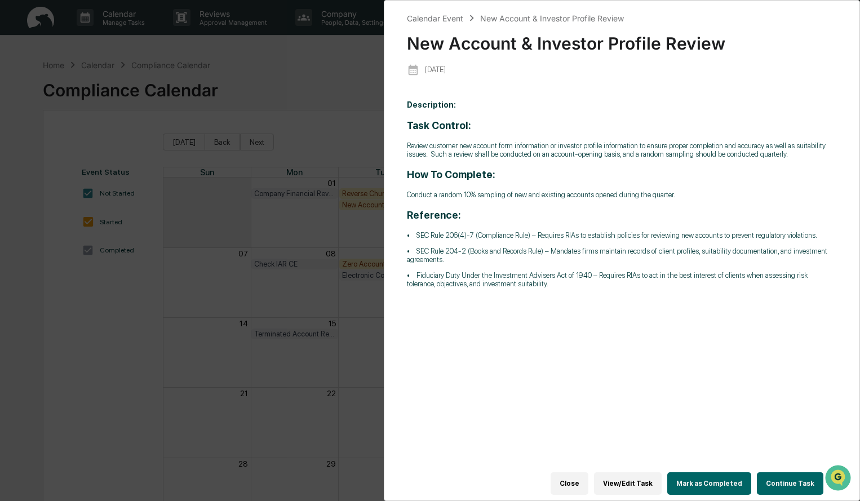
click at [567, 479] on button "Close" at bounding box center [569, 483] width 38 height 23
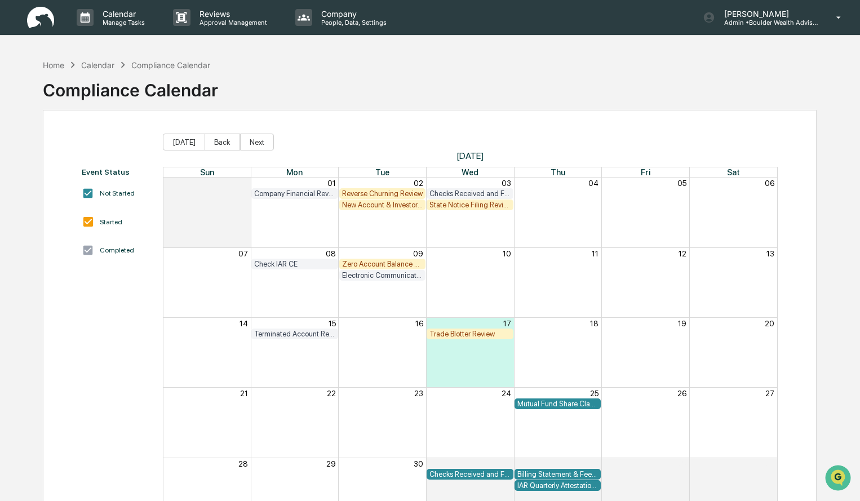
drag, startPoint x: 695, startPoint y: -12, endPoint x: 789, endPoint y: -49, distance: 101.5
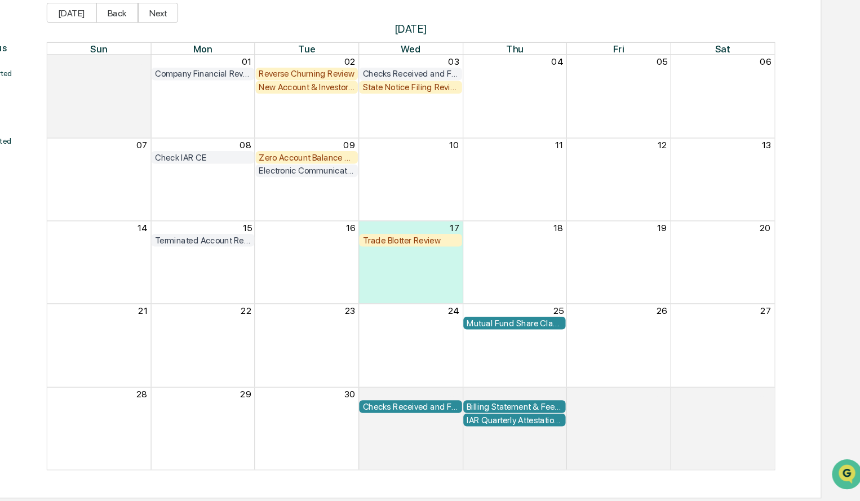
scroll to position [54, 0]
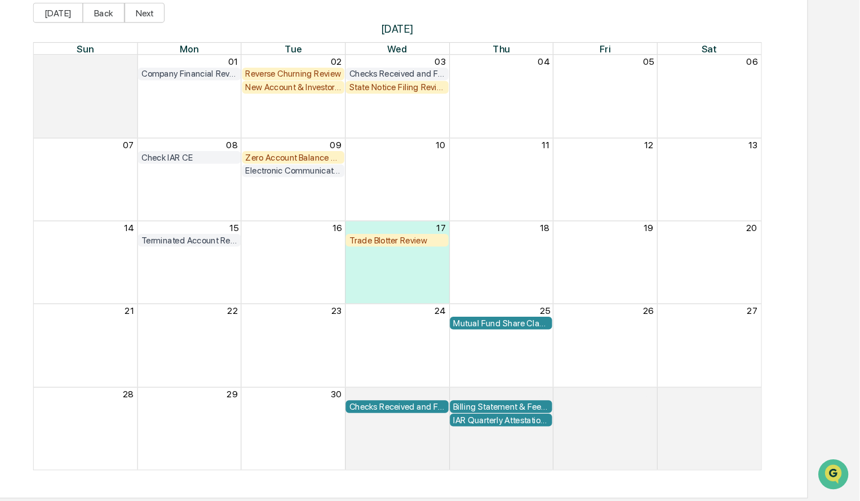
click at [587, 121] on div "Thu" at bounding box center [558, 119] width 88 height 10
